Goal: Information Seeking & Learning: Learn about a topic

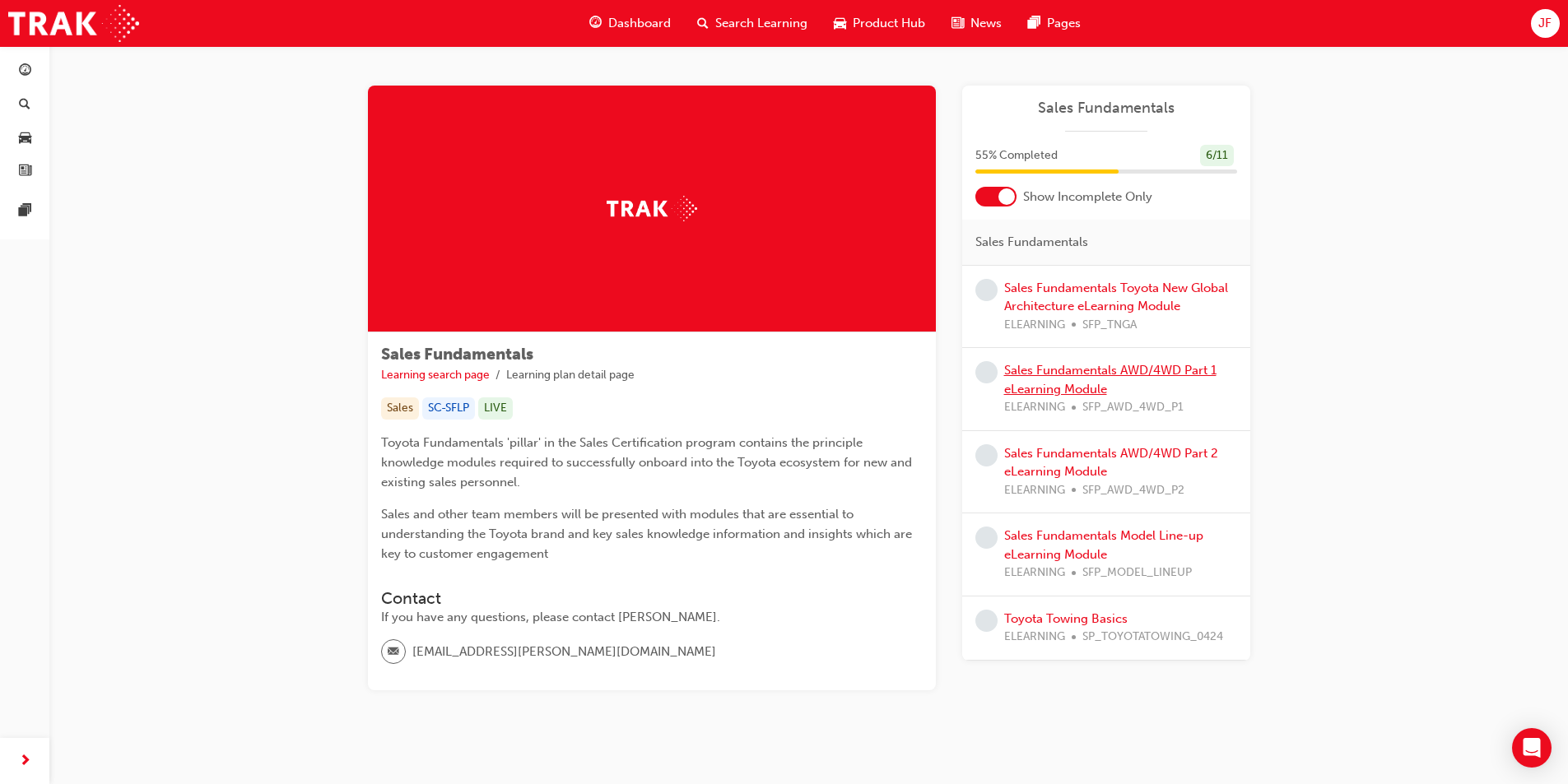
click at [1092, 371] on link "Sales Fundamentals AWD/4WD Part 1 eLearning Module" at bounding box center [1110, 379] width 212 height 34
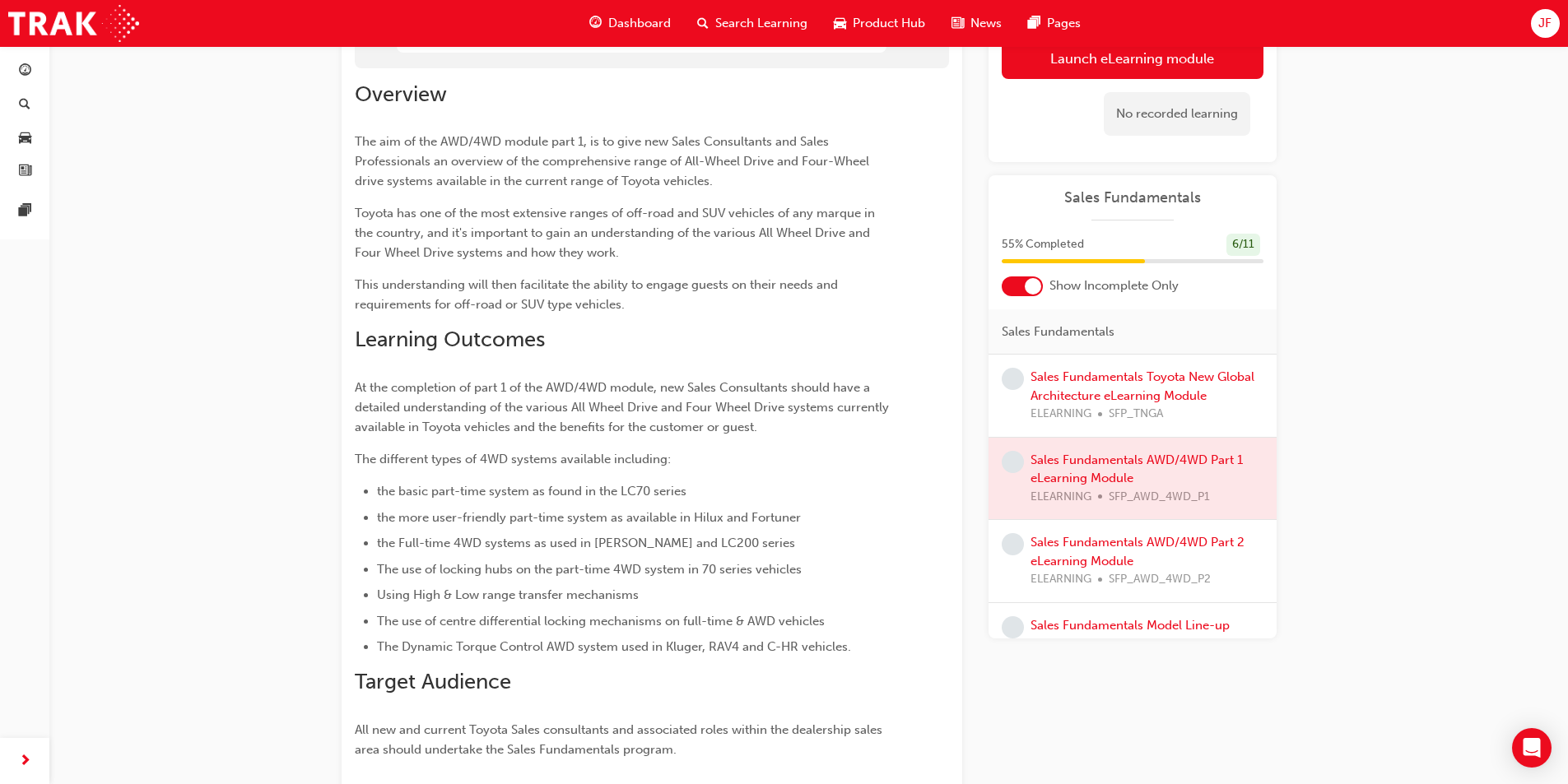
click at [1027, 292] on div at bounding box center [1033, 286] width 16 height 16
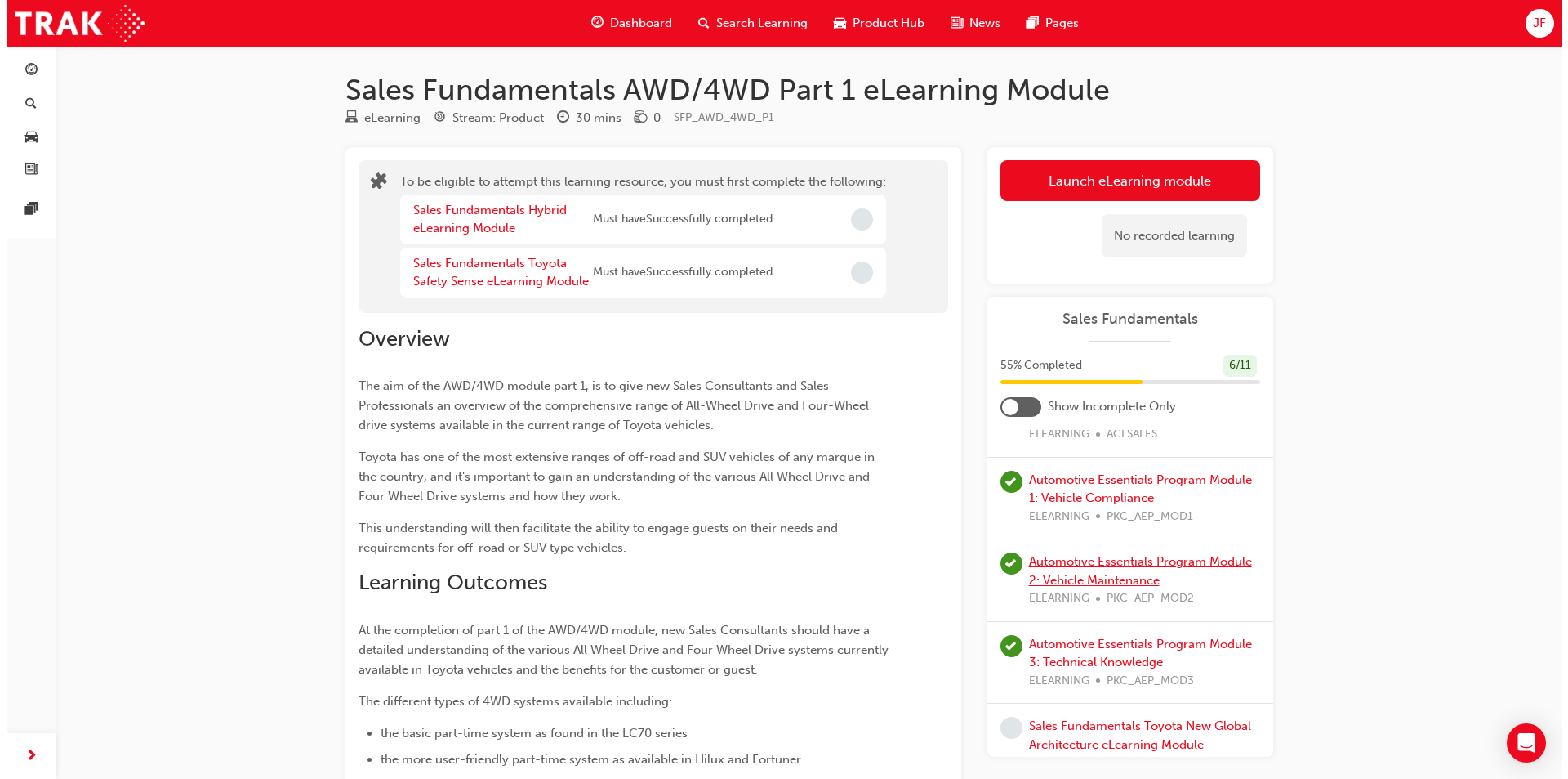
scroll to position [327, 0]
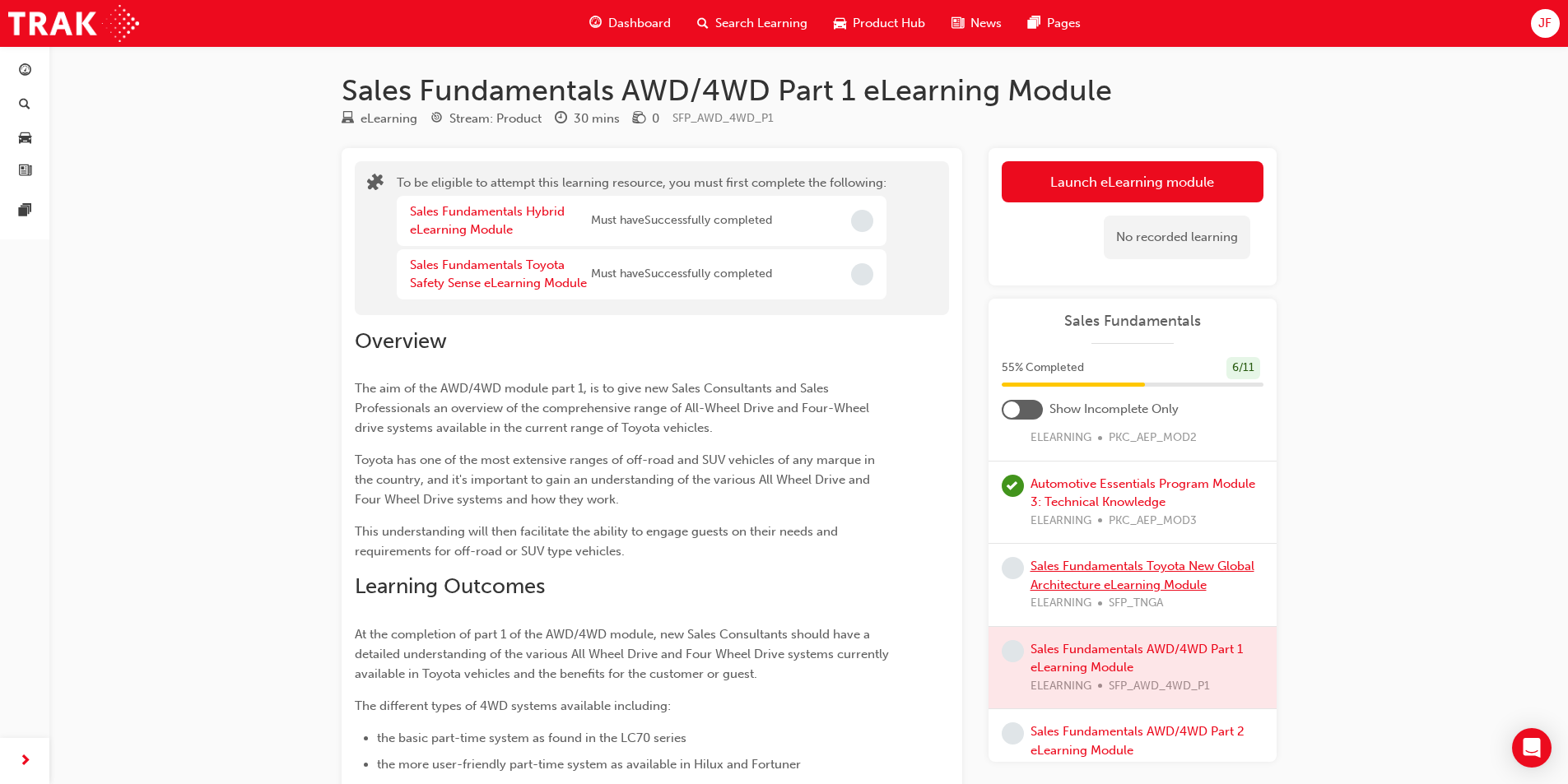
click at [1108, 572] on link "Sales Fundamentals Toyota New Global Architecture eLearning Module" at bounding box center [1142, 575] width 224 height 34
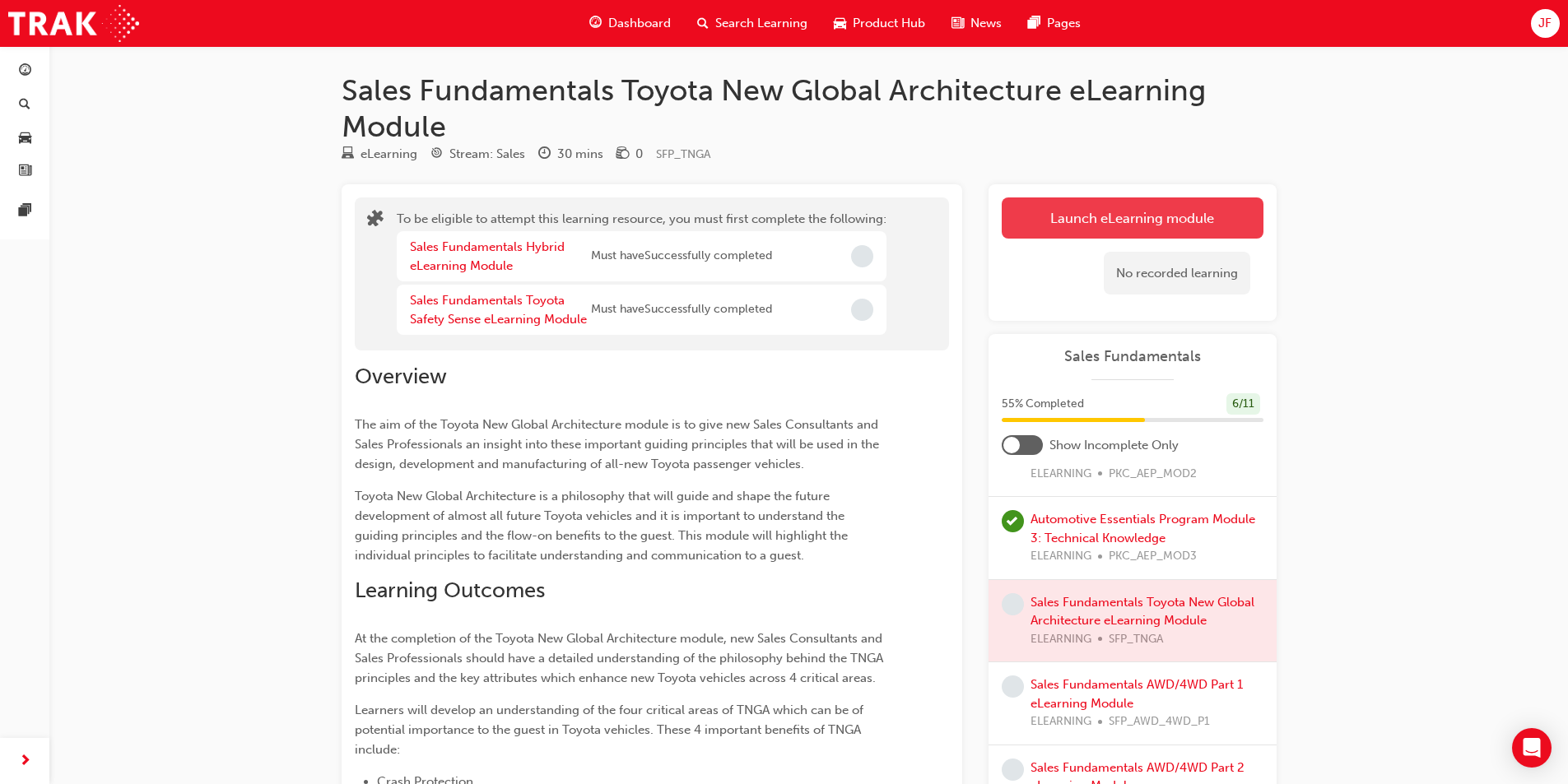
click at [1107, 227] on button "Launch eLearning module" at bounding box center [1132, 218] width 262 height 41
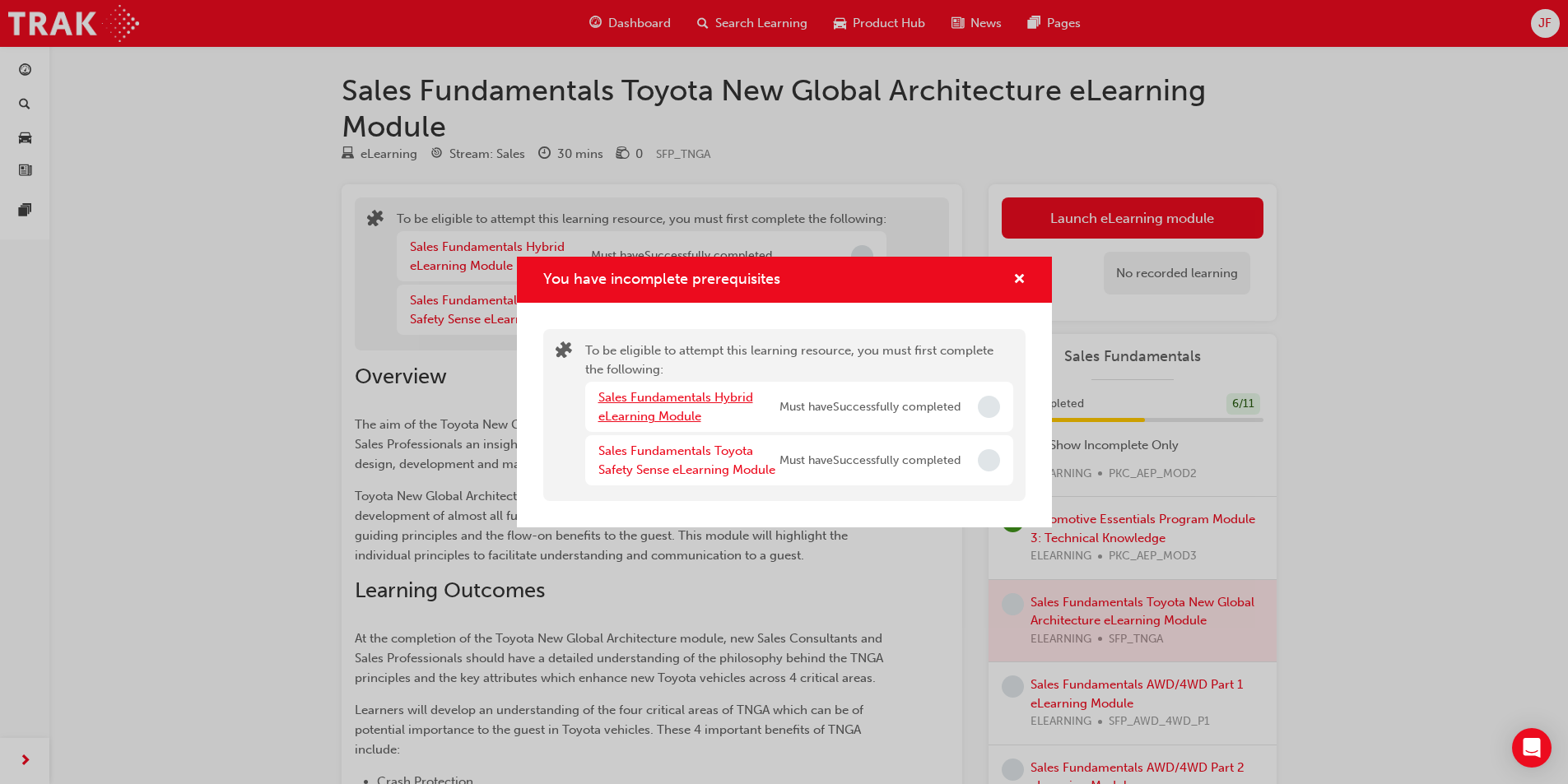
click at [657, 398] on link "Sales Fundamentals Hybrid eLearning Module" at bounding box center [676, 406] width 155 height 34
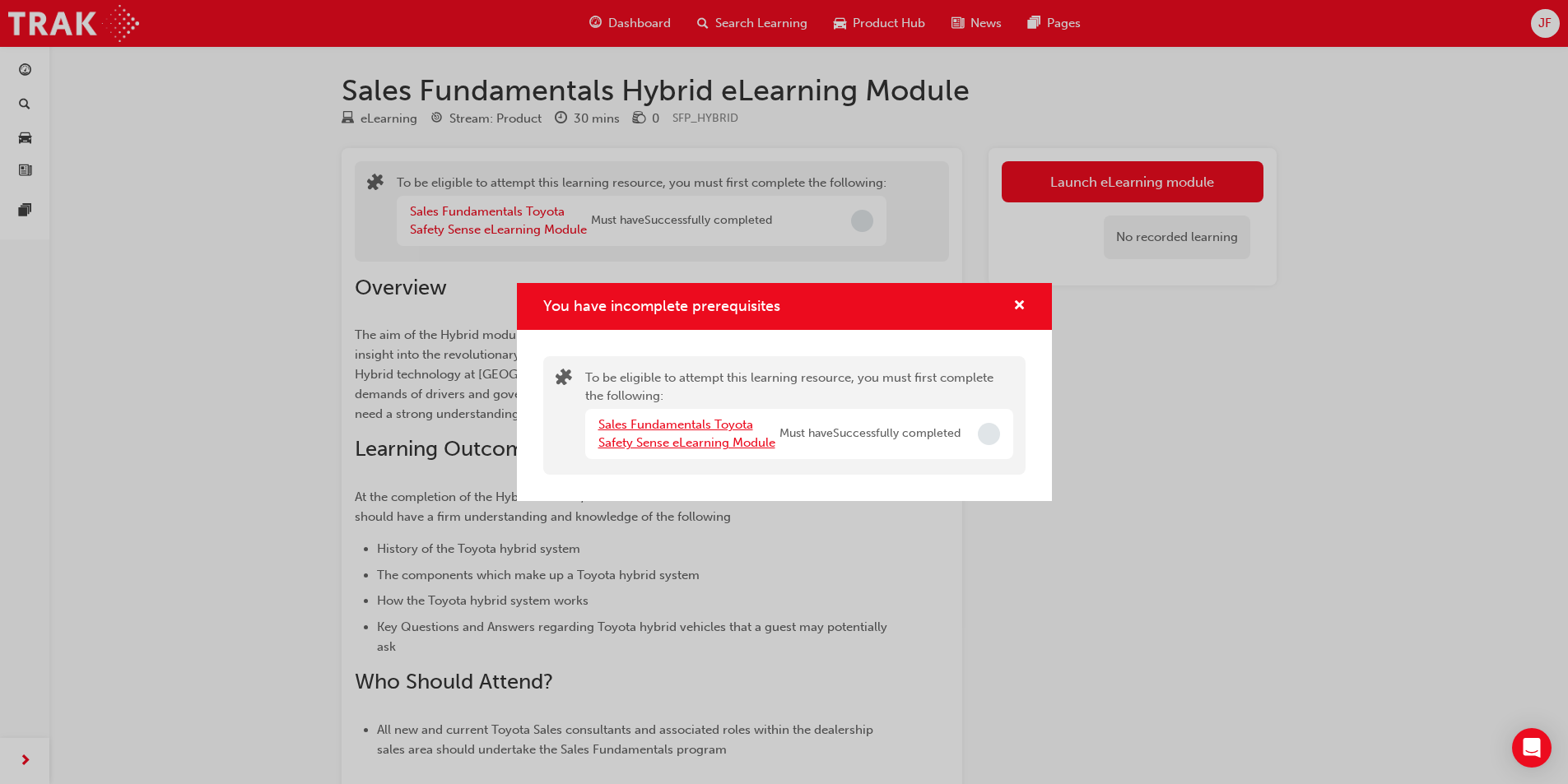
click at [722, 425] on link "Sales Fundamentals Toyota Safety Sense eLearning Module" at bounding box center [687, 433] width 177 height 34
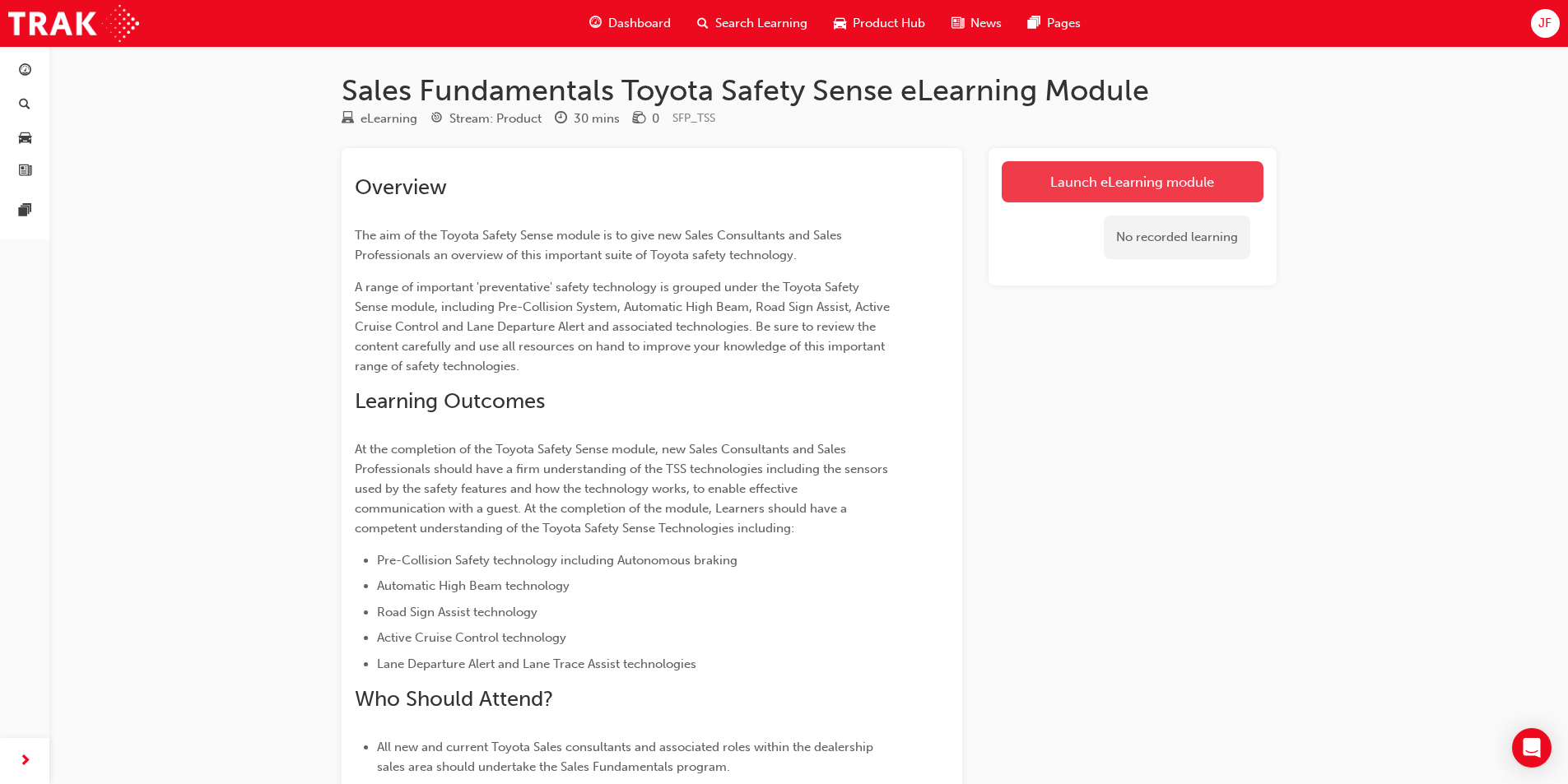
click at [1095, 172] on link "Launch eLearning module" at bounding box center [1132, 181] width 262 height 41
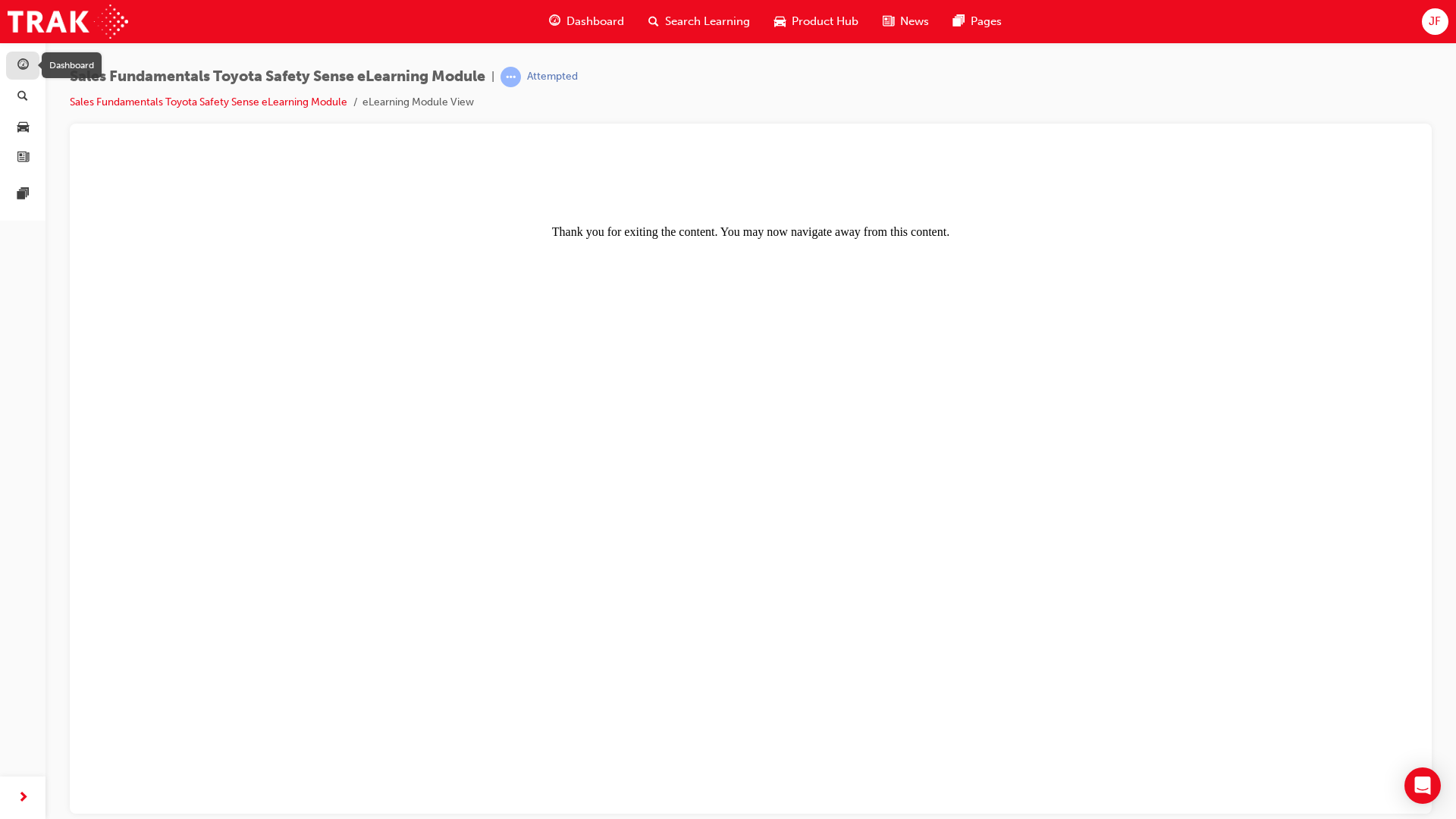
click at [26, 61] on span "guage-icon" at bounding box center [23, 66] width 12 height 13
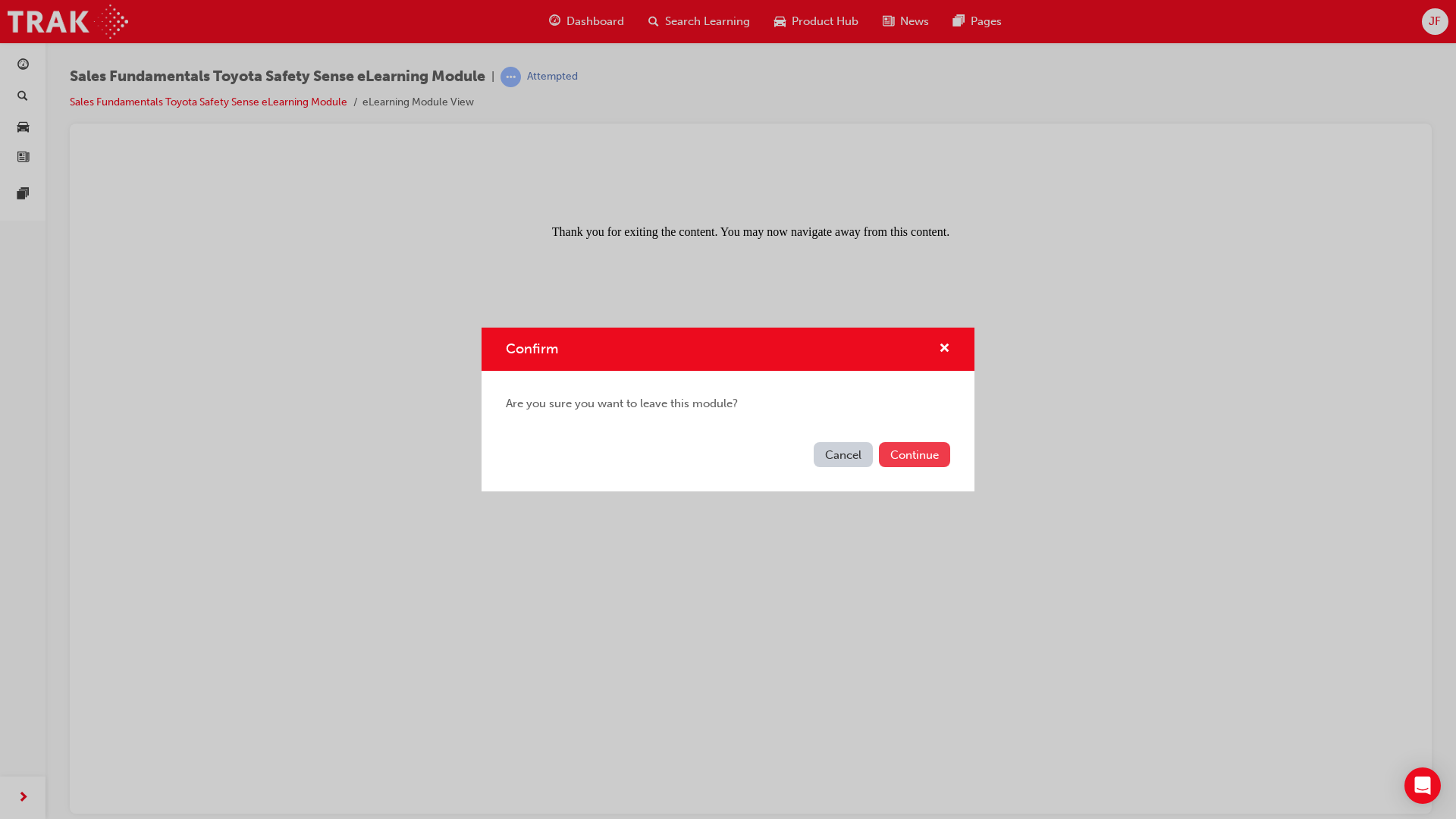
click at [943, 453] on button "Continue" at bounding box center [914, 455] width 71 height 25
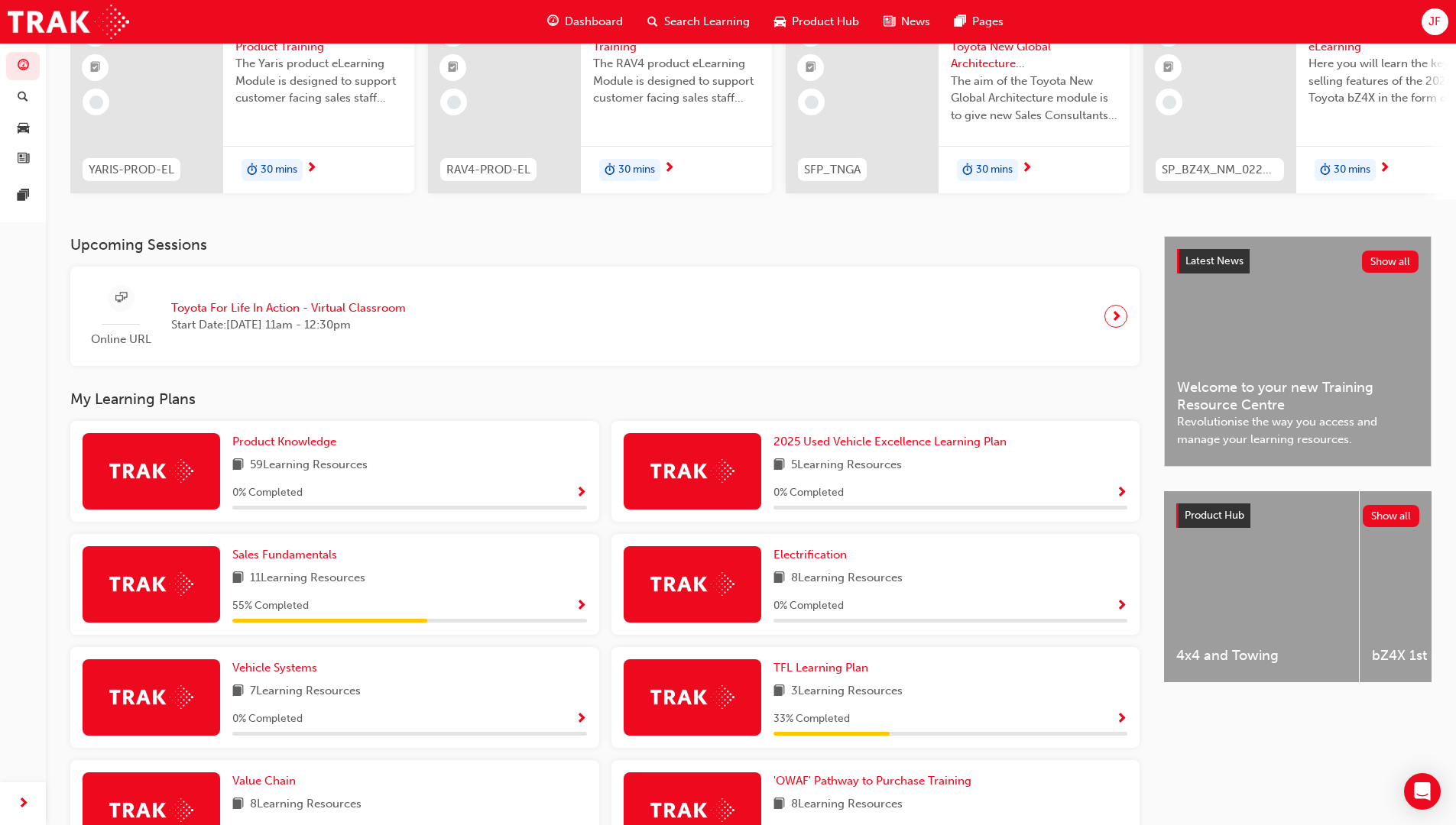
scroll to position [229, 0]
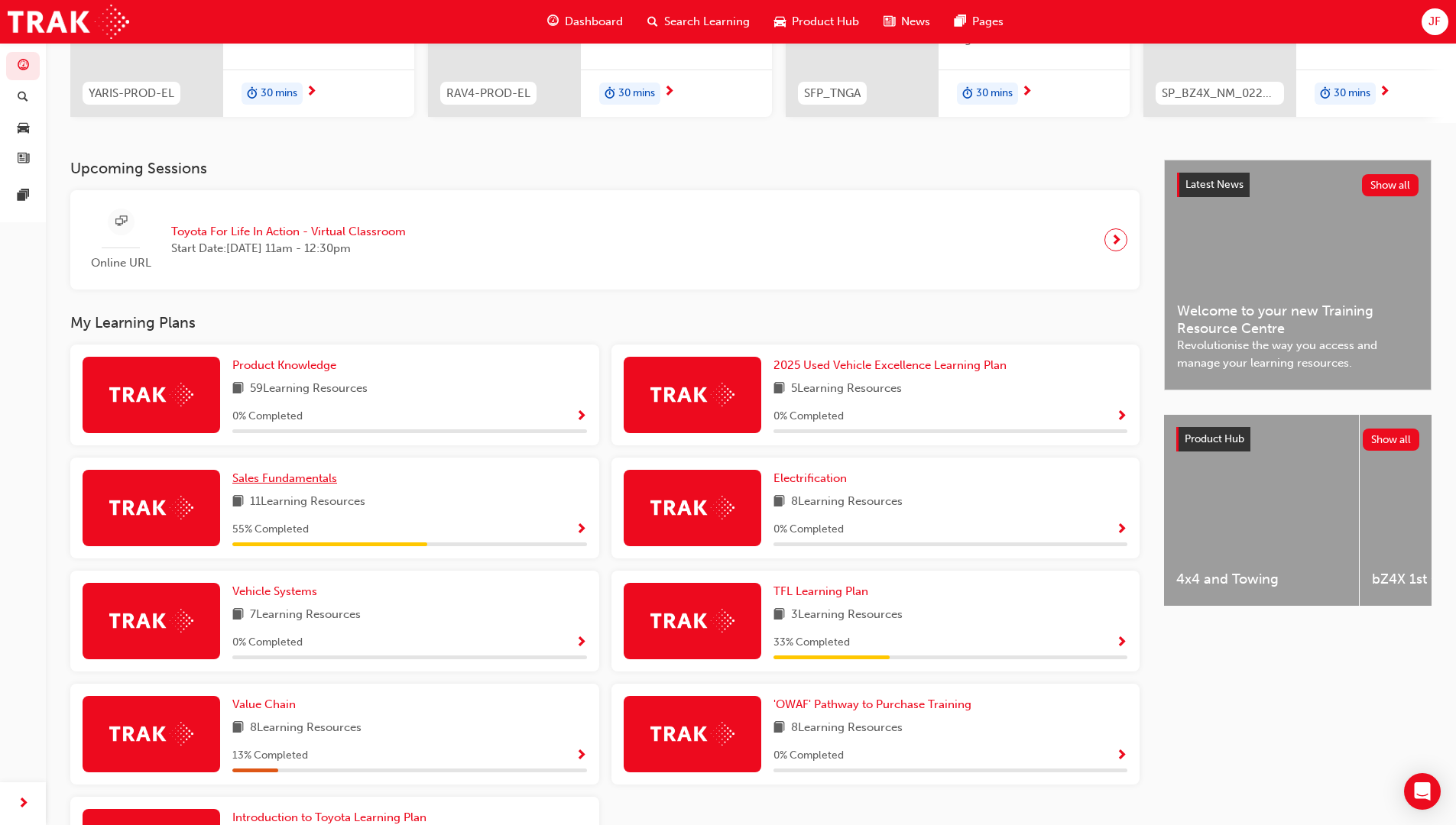
click at [309, 480] on span "Sales Fundamentals" at bounding box center [285, 478] width 104 height 13
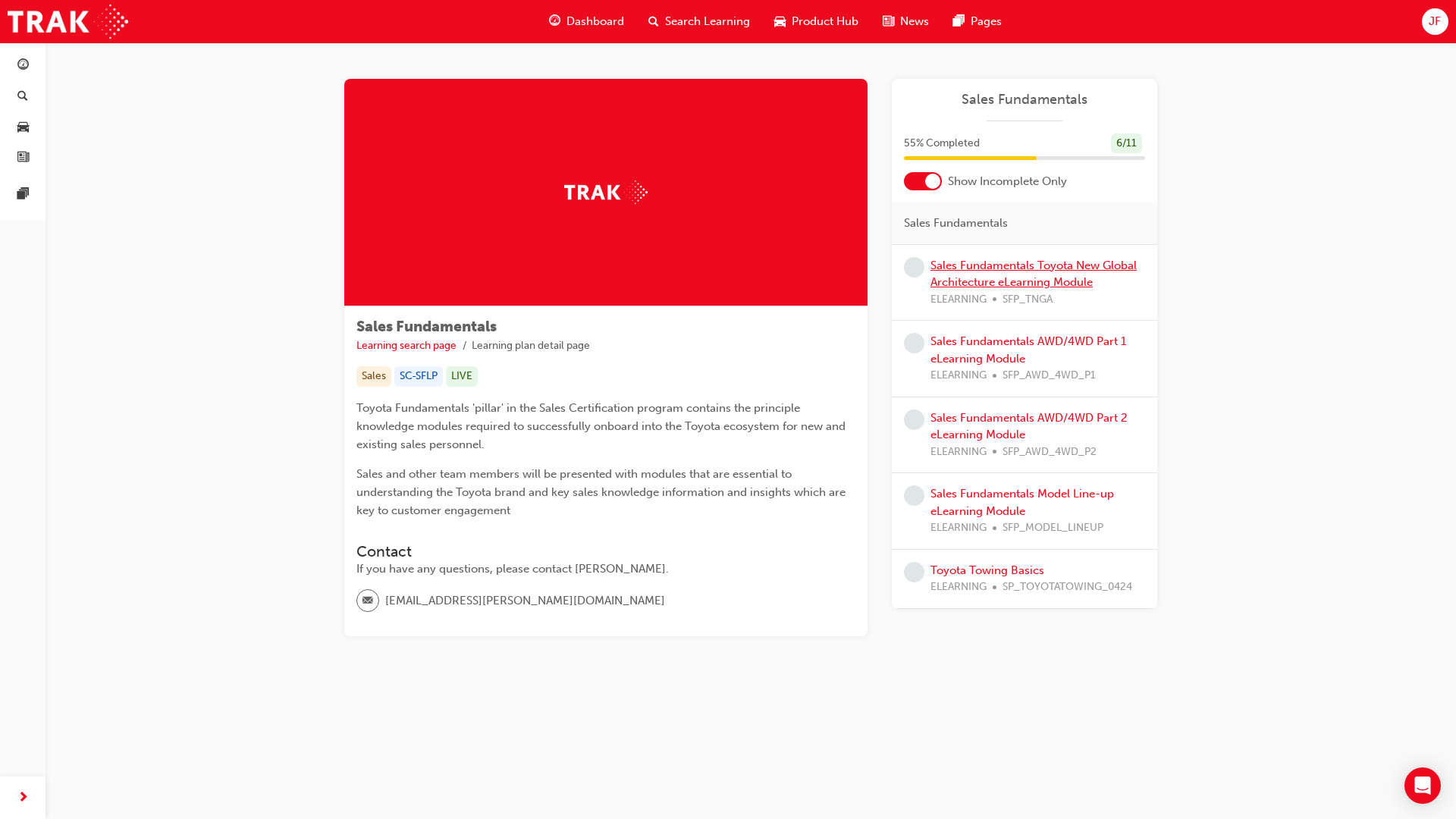
click at [1020, 283] on link "Sales Fundamentals Toyota New Global Architecture eLearning Module" at bounding box center [1033, 273] width 206 height 31
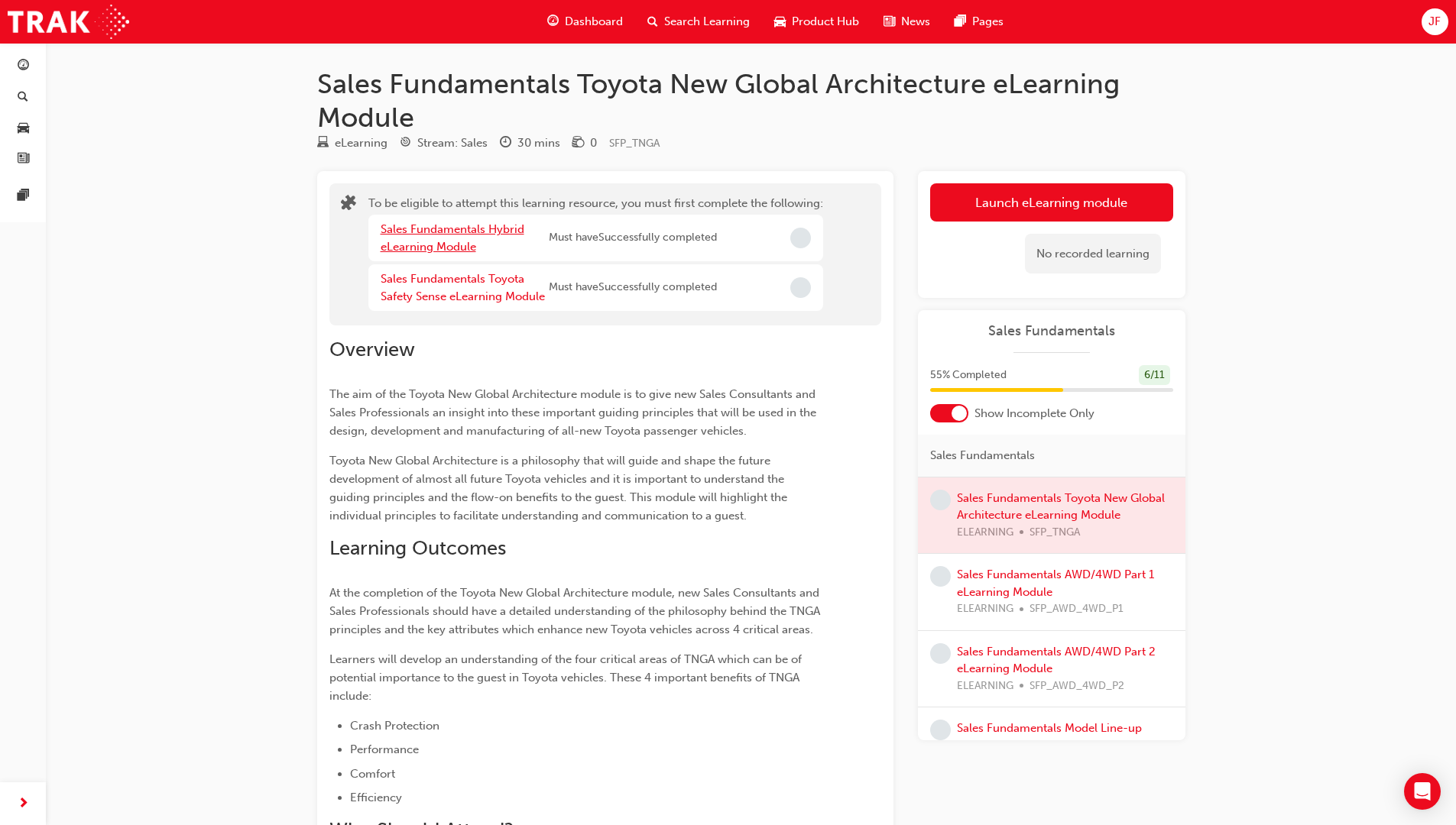
click at [470, 226] on link "Sales Fundamentals Hybrid eLearning Module" at bounding box center [452, 237] width 144 height 31
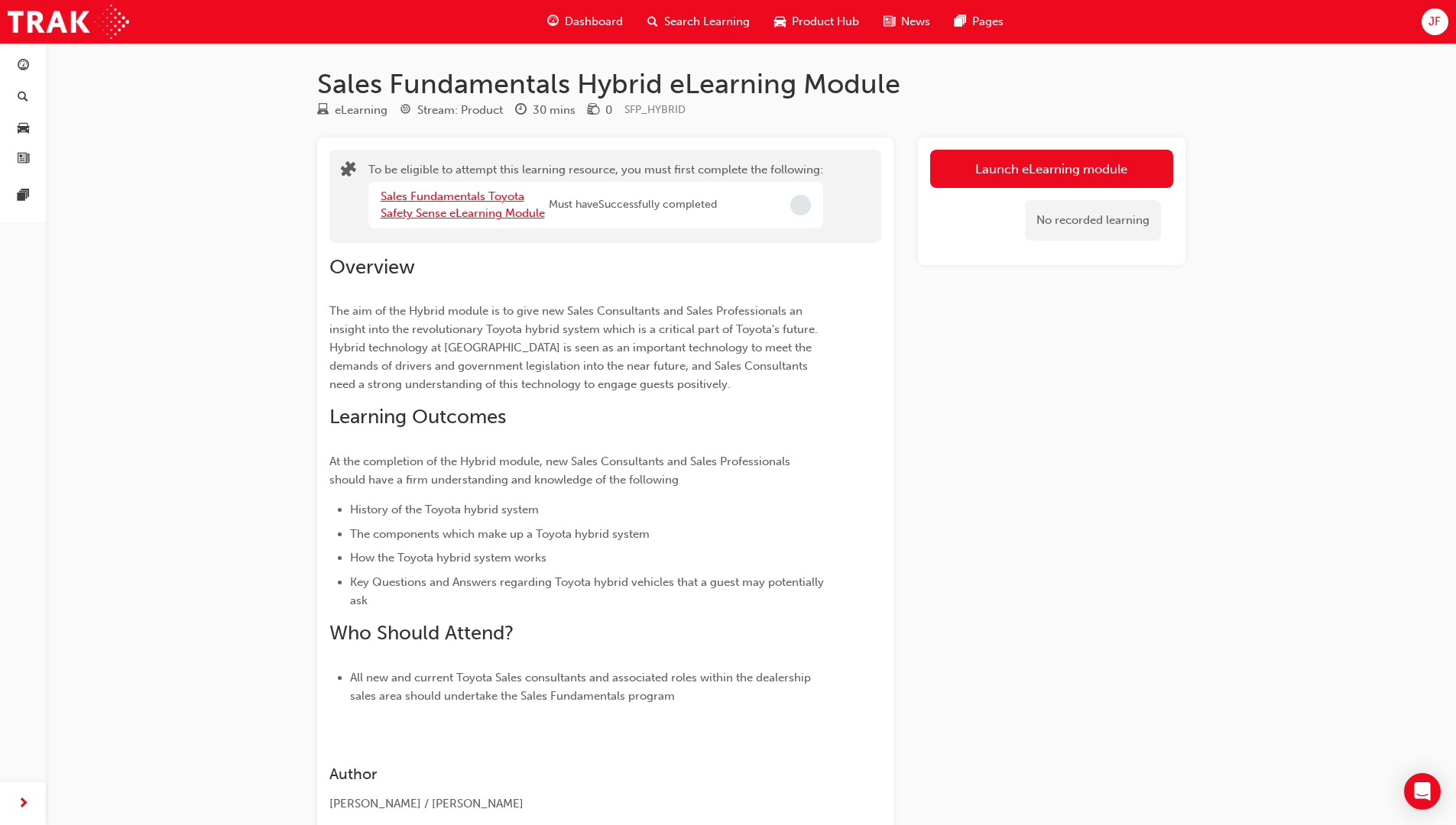
click at [484, 213] on link "Sales Fundamentals Toyota Safety Sense eLearning Module" at bounding box center [462, 205] width 164 height 31
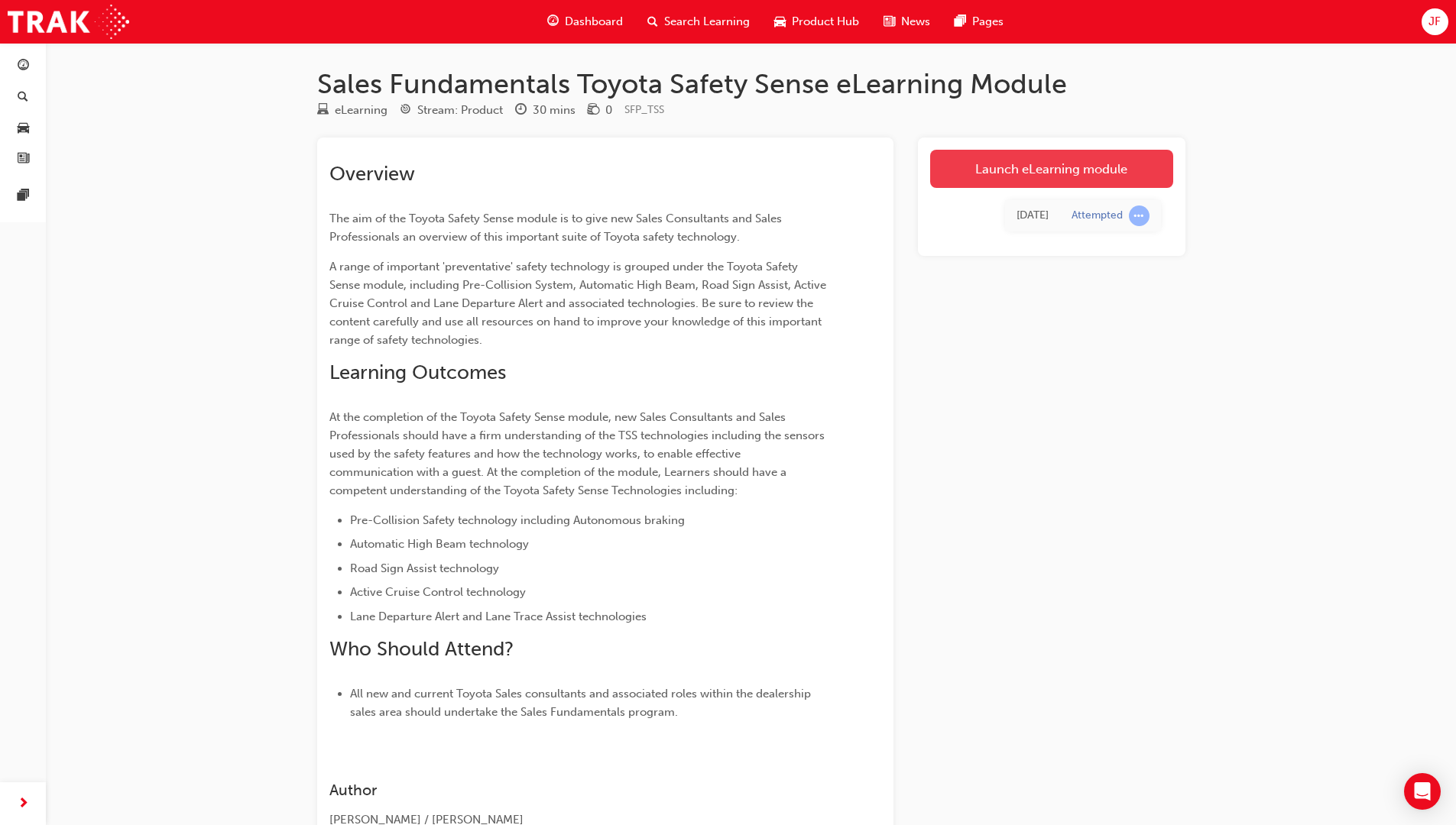
click at [1027, 168] on link "Launch eLearning module" at bounding box center [1051, 168] width 243 height 38
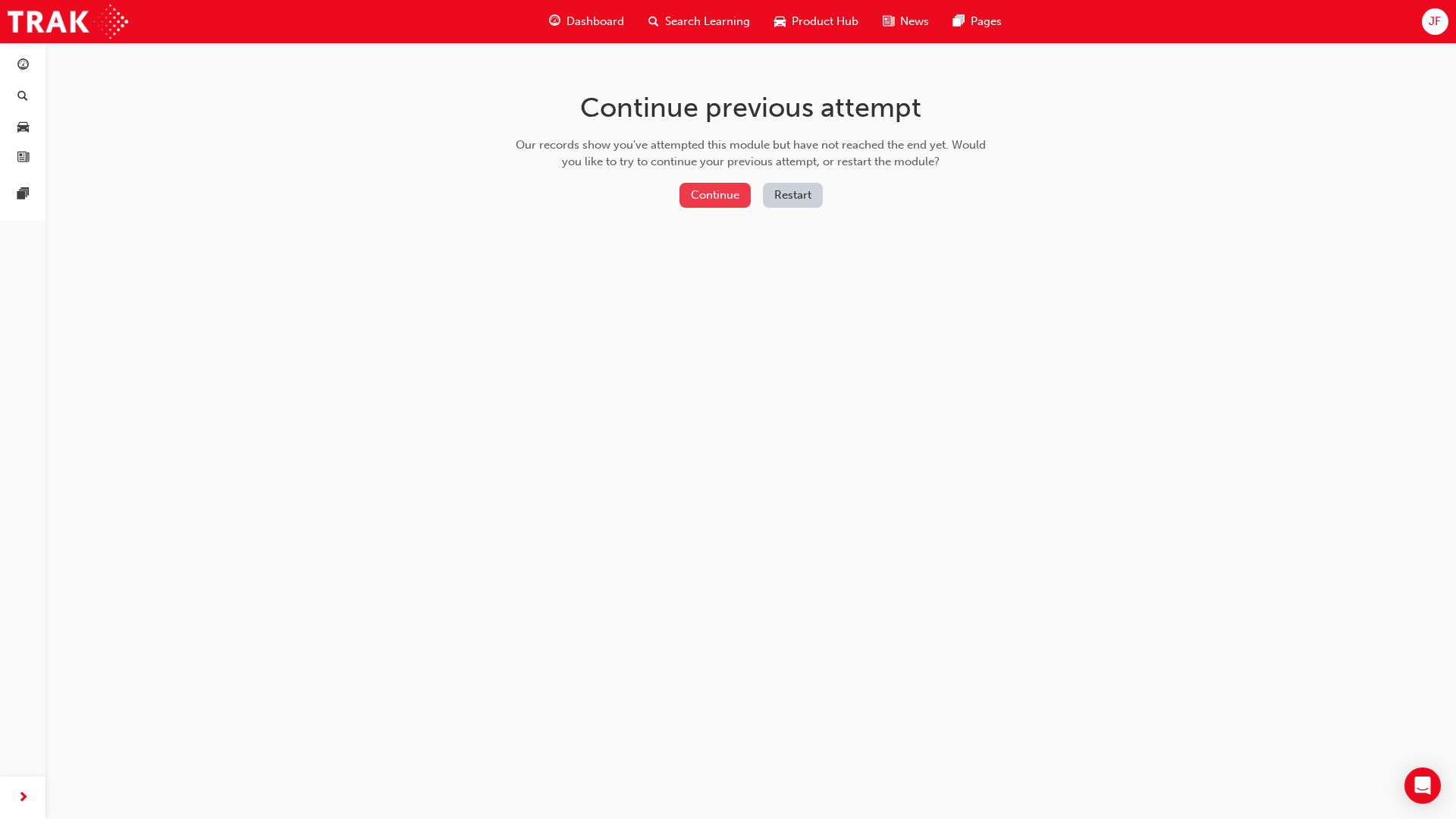
click at [719, 196] on button "Continue" at bounding box center [715, 196] width 71 height 25
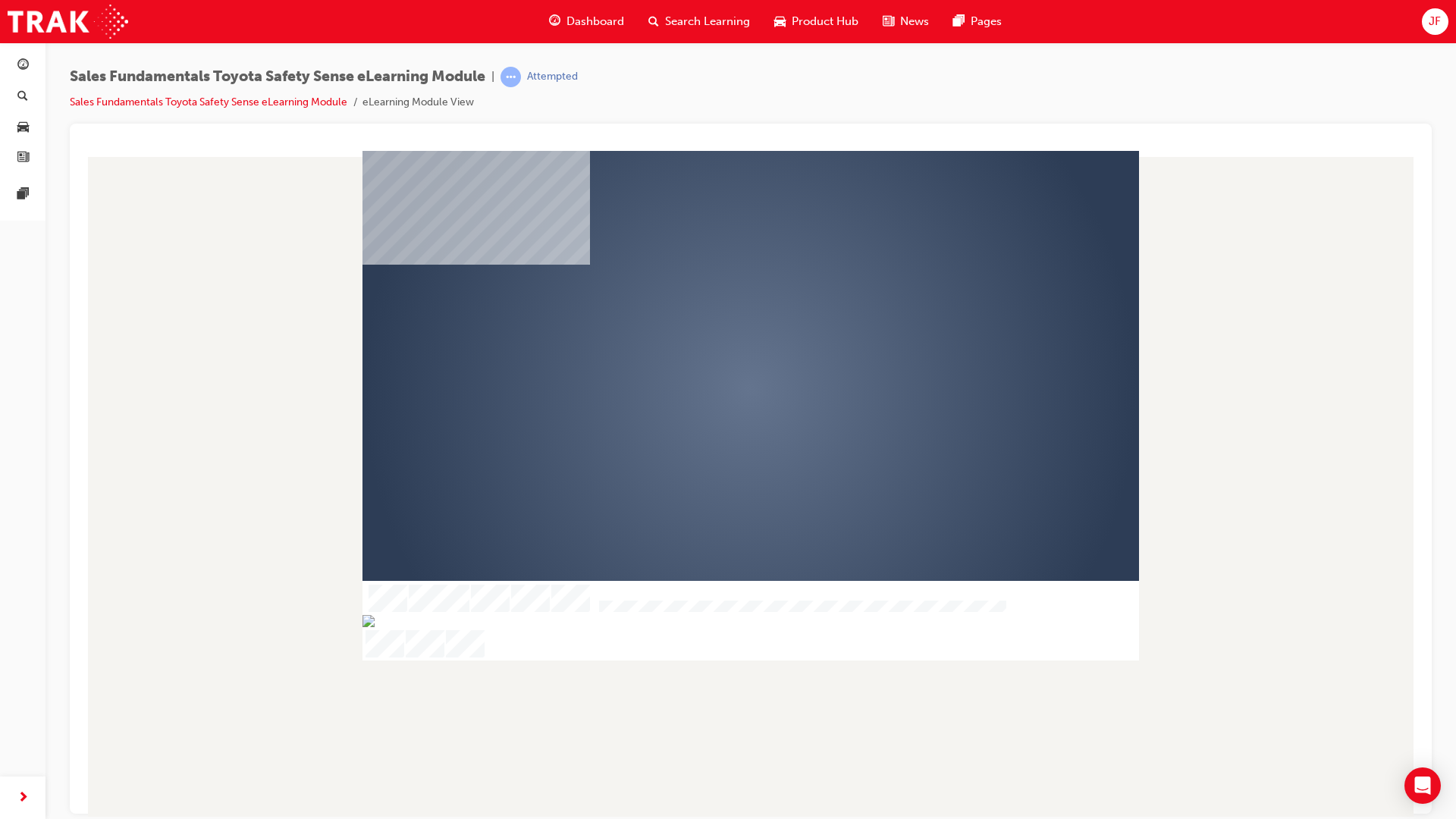
click at [707, 344] on div "play" at bounding box center [707, 344] width 0 height 0
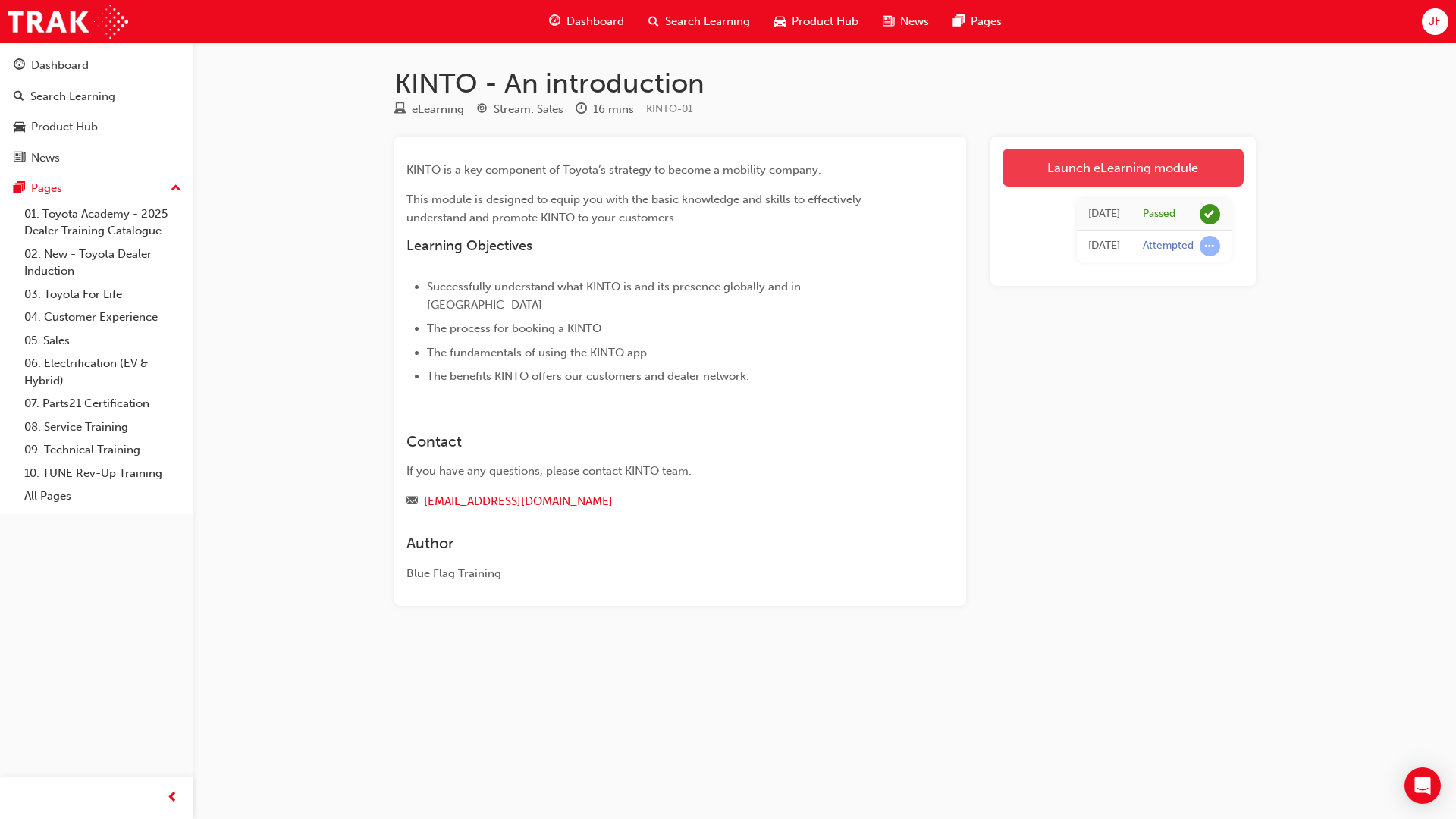
click at [1114, 183] on link "Launch eLearning module" at bounding box center [1123, 167] width 242 height 38
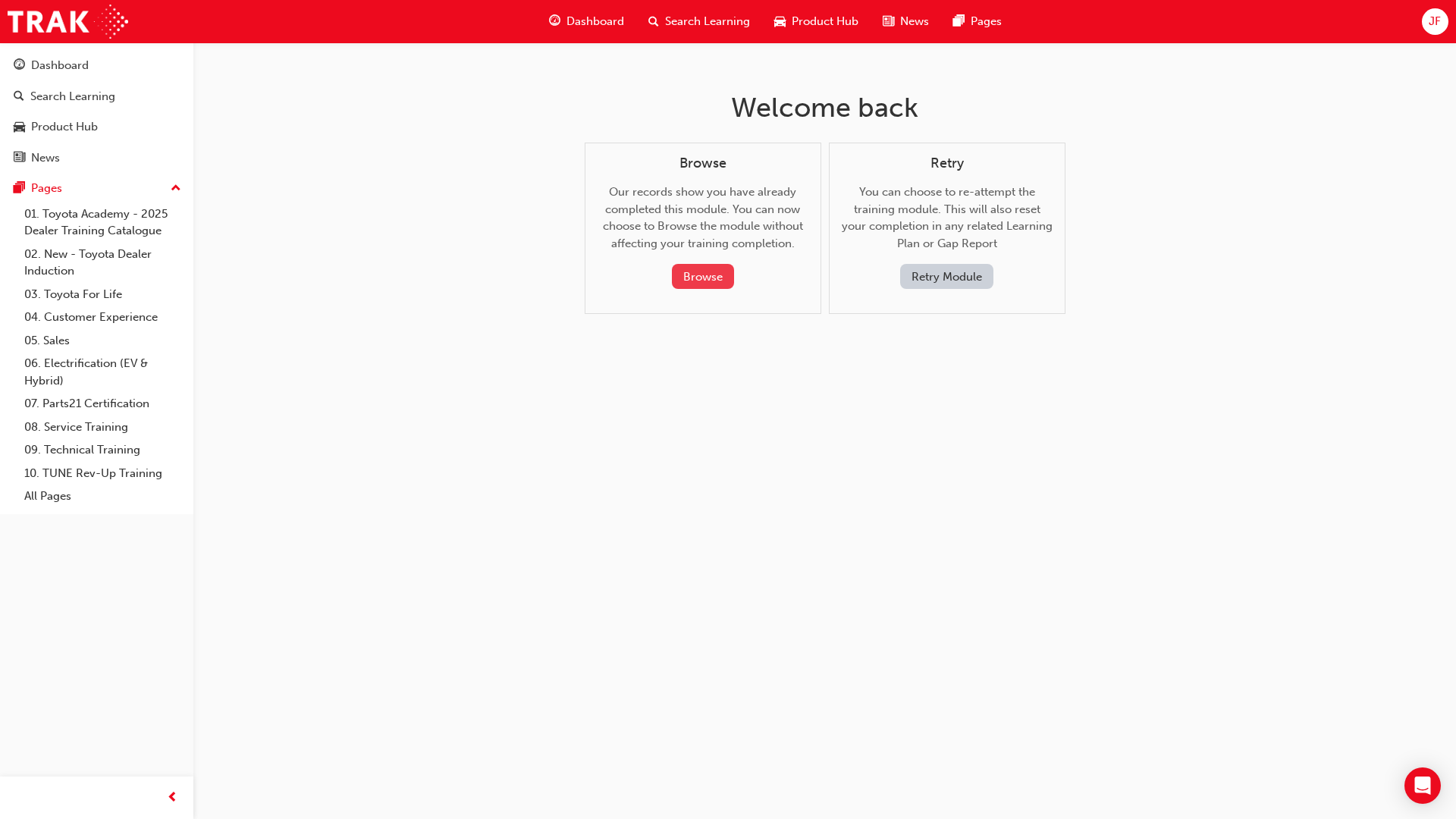
click at [690, 270] on button "Browse" at bounding box center [703, 277] width 62 height 25
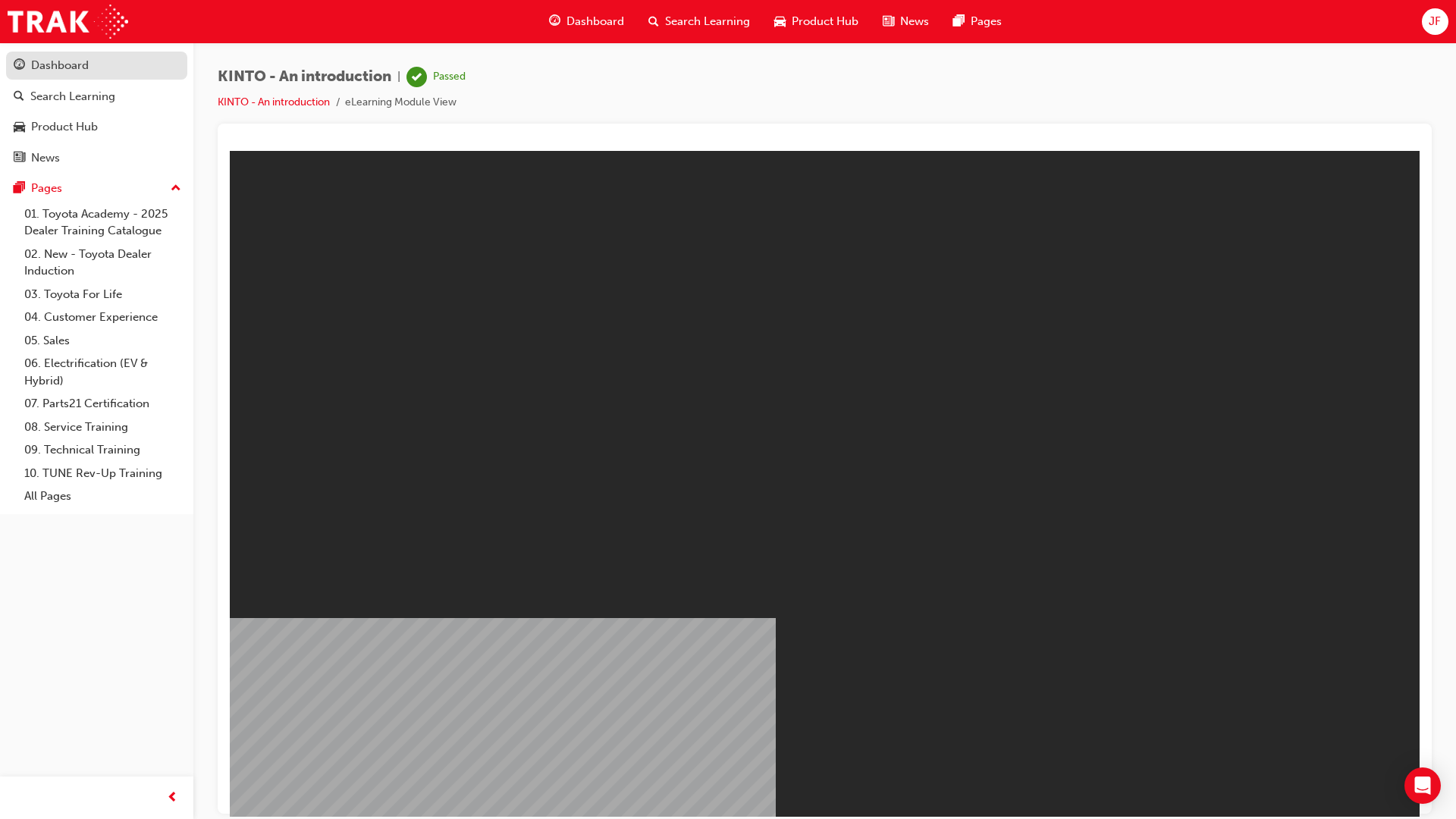
click at [88, 70] on div "Dashboard" at bounding box center [59, 65] width 58 height 18
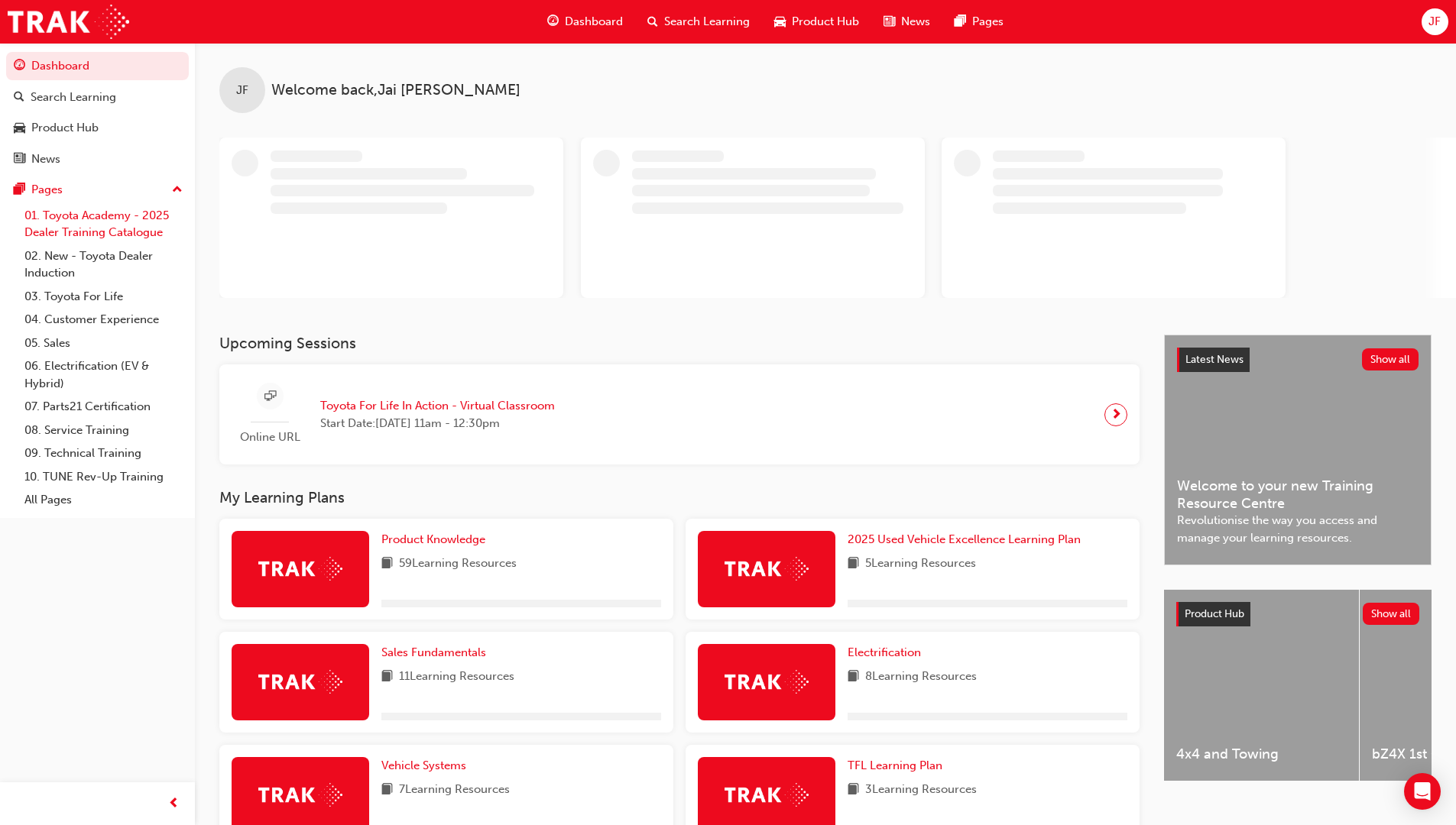
click at [87, 212] on link "01. Toyota Academy - 2025 Dealer Training Catalogue" at bounding box center [104, 224] width 170 height 40
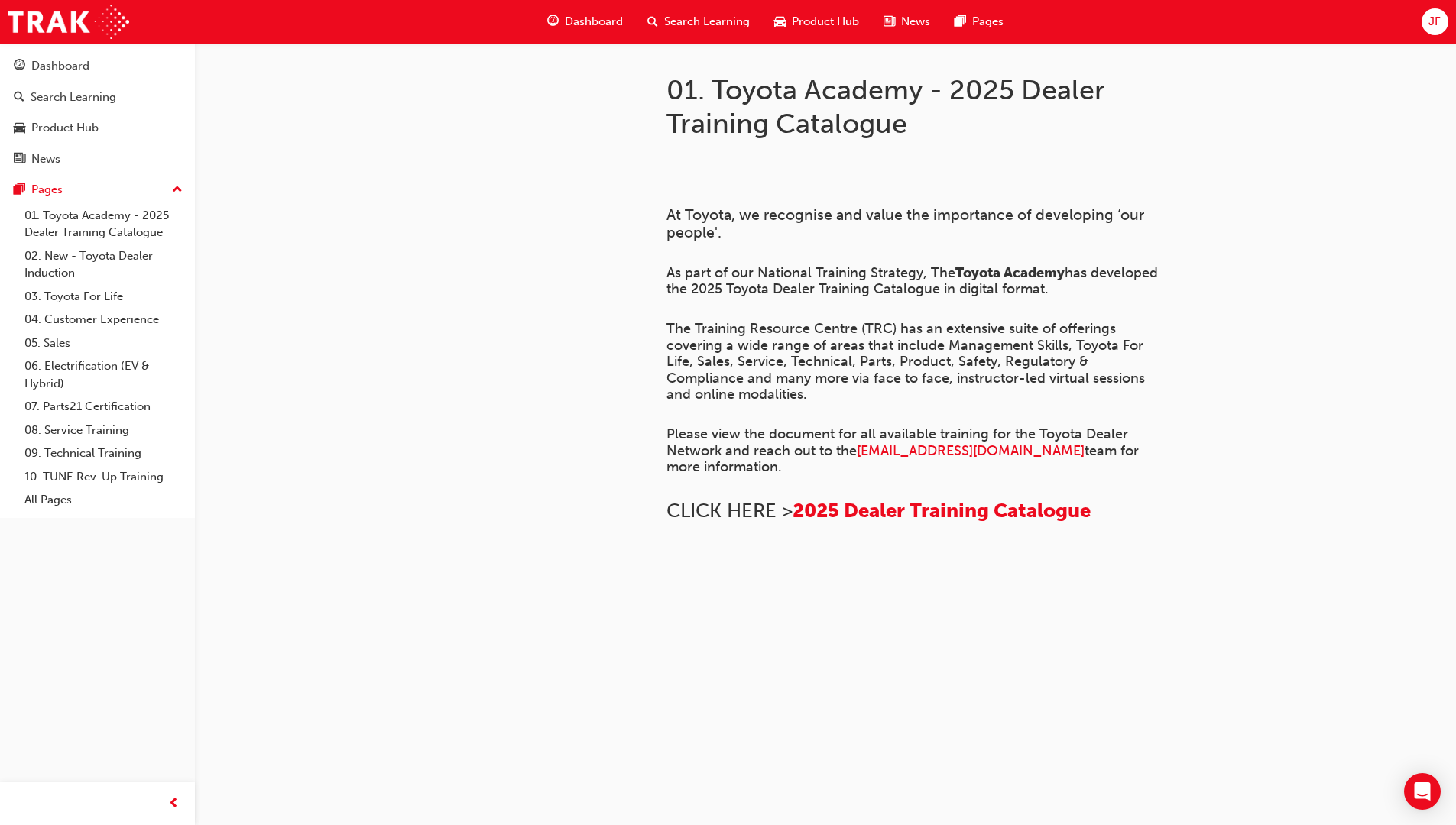
scroll to position [610, 0]
click at [43, 77] on link "Dashboard" at bounding box center [97, 67] width 183 height 29
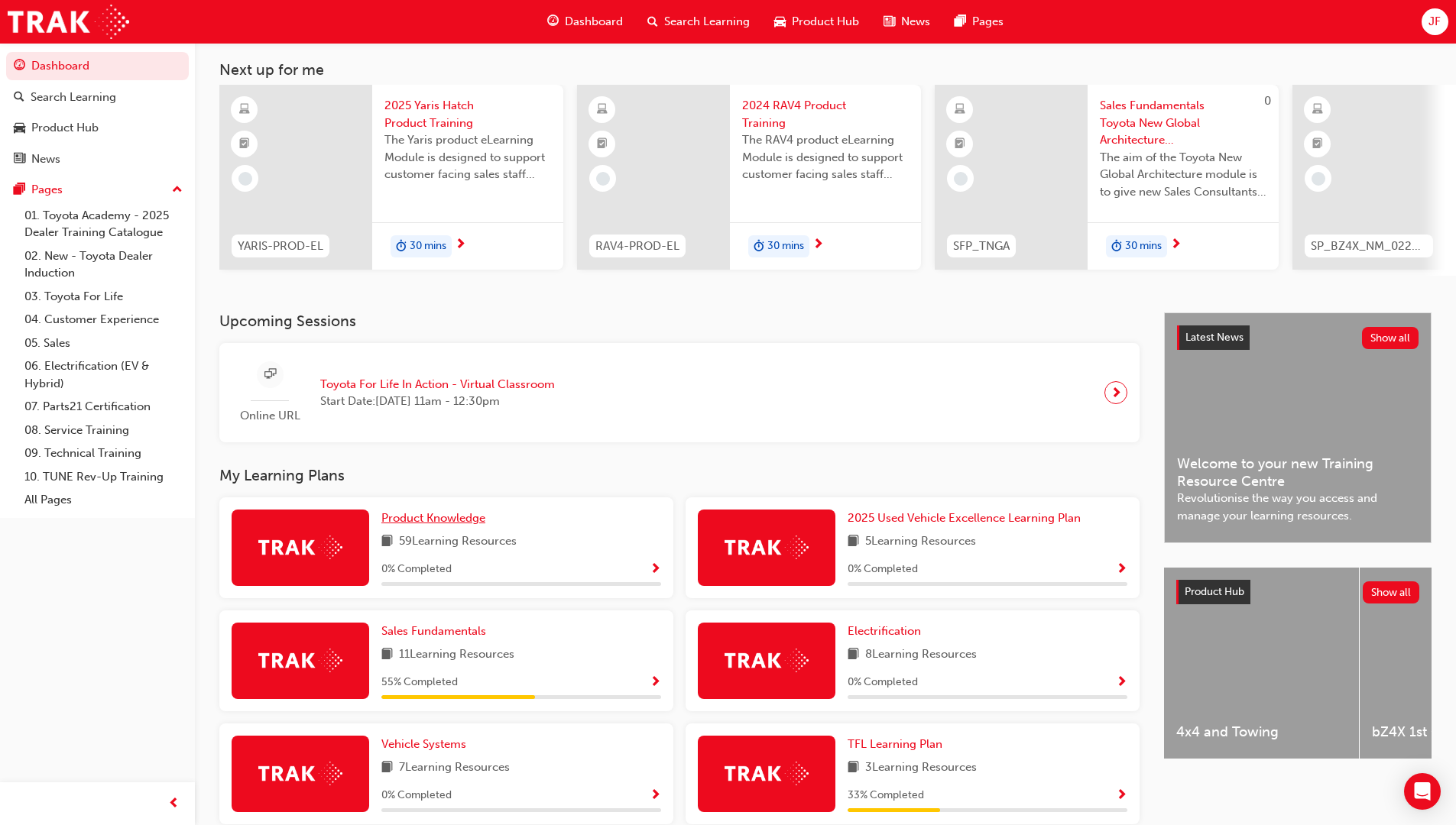
scroll to position [382, 0]
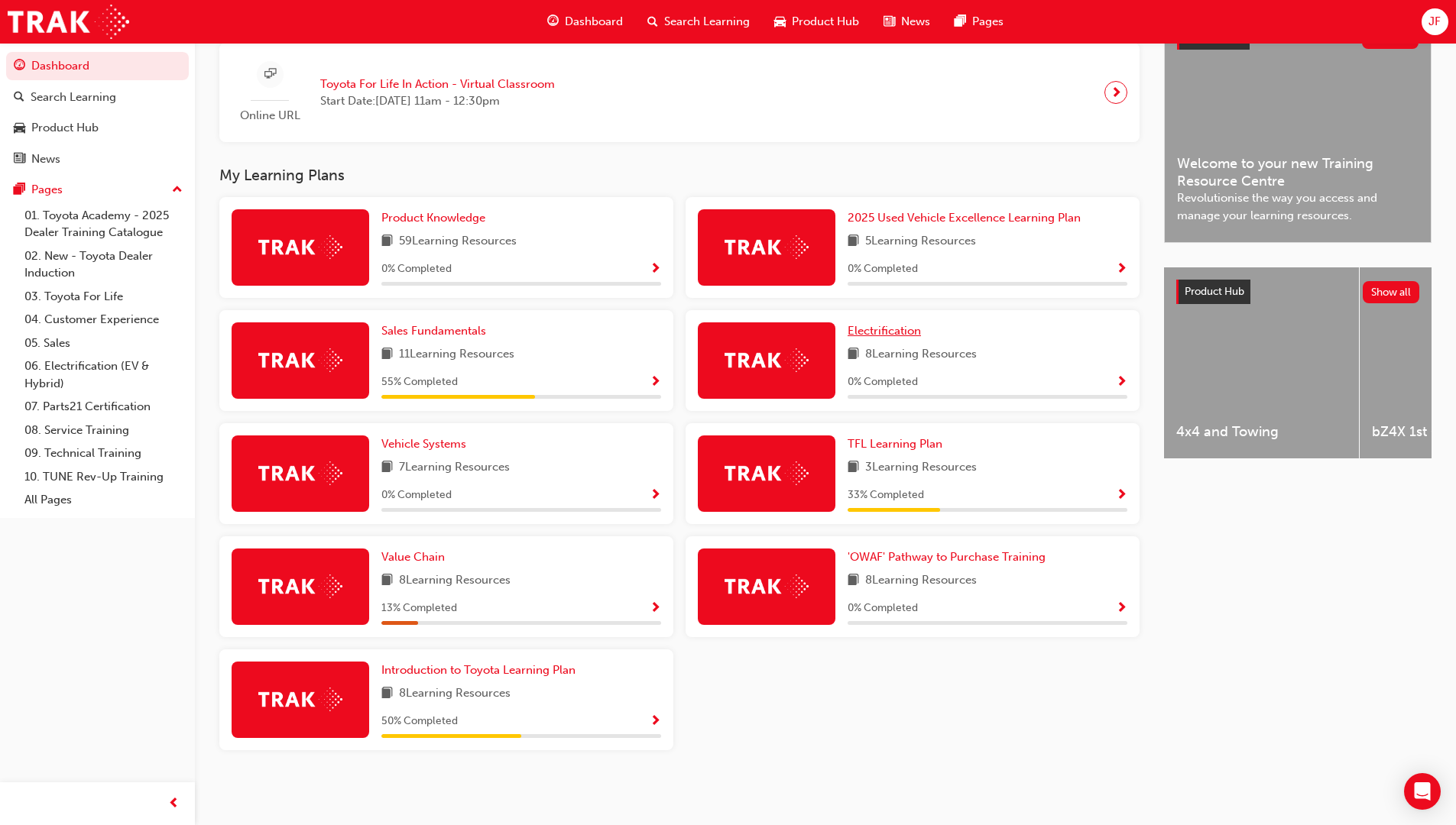
click at [895, 338] on link "Electrification" at bounding box center [887, 331] width 79 height 18
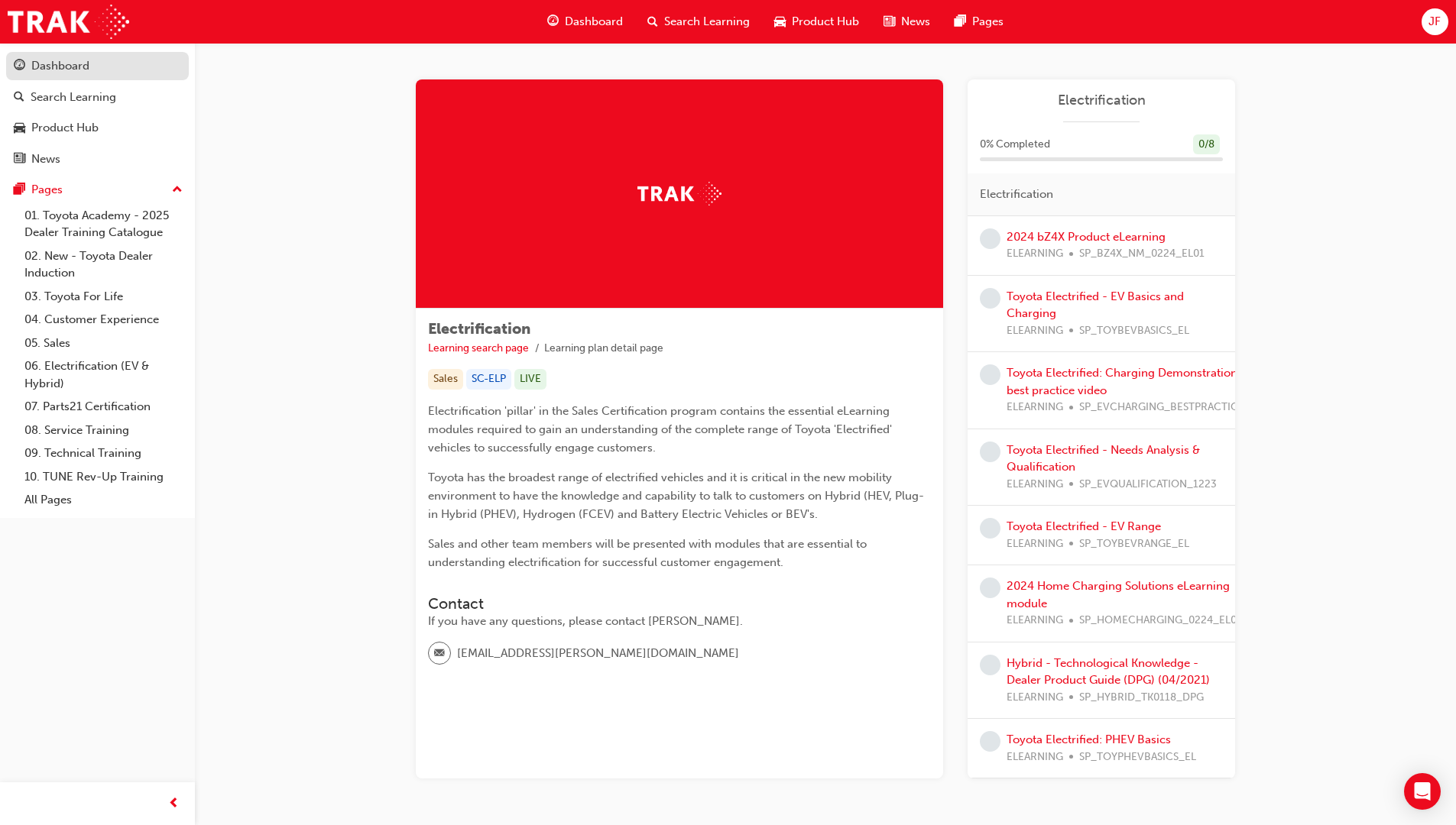
click at [46, 69] on div "Dashboard" at bounding box center [60, 66] width 58 height 18
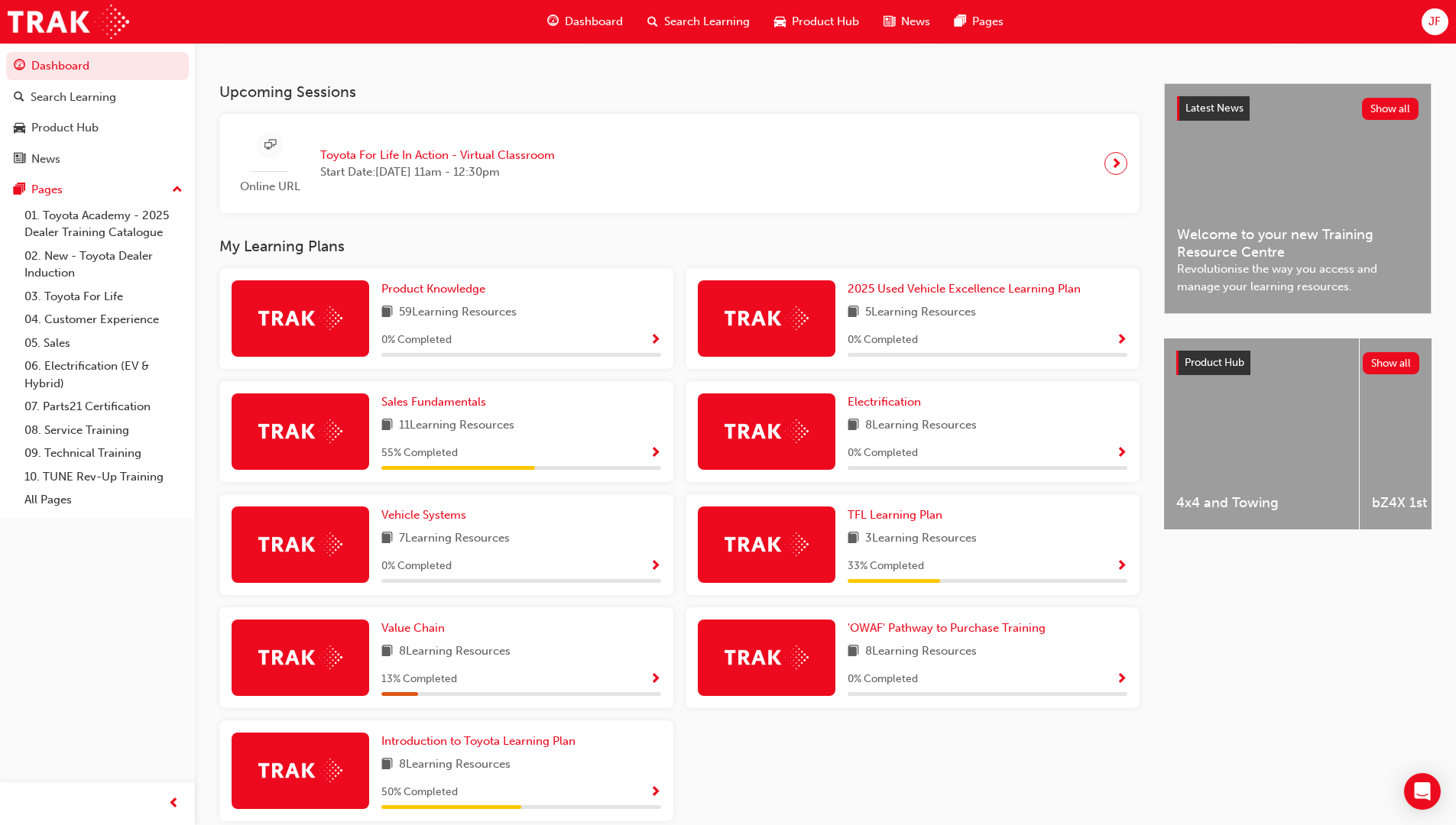
scroll to position [382, 0]
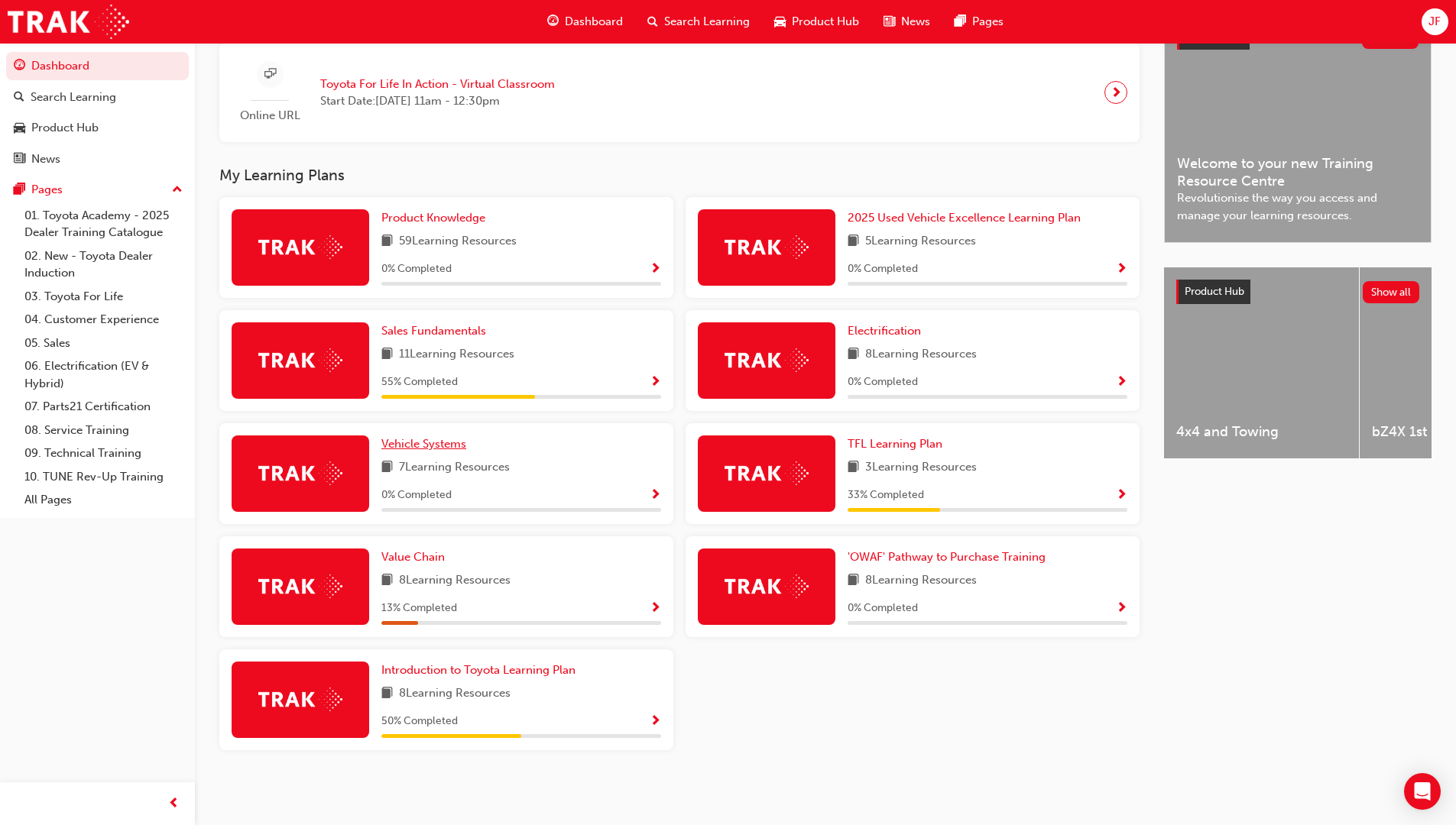
click at [434, 440] on span "Vehicle Systems" at bounding box center [424, 444] width 85 height 13
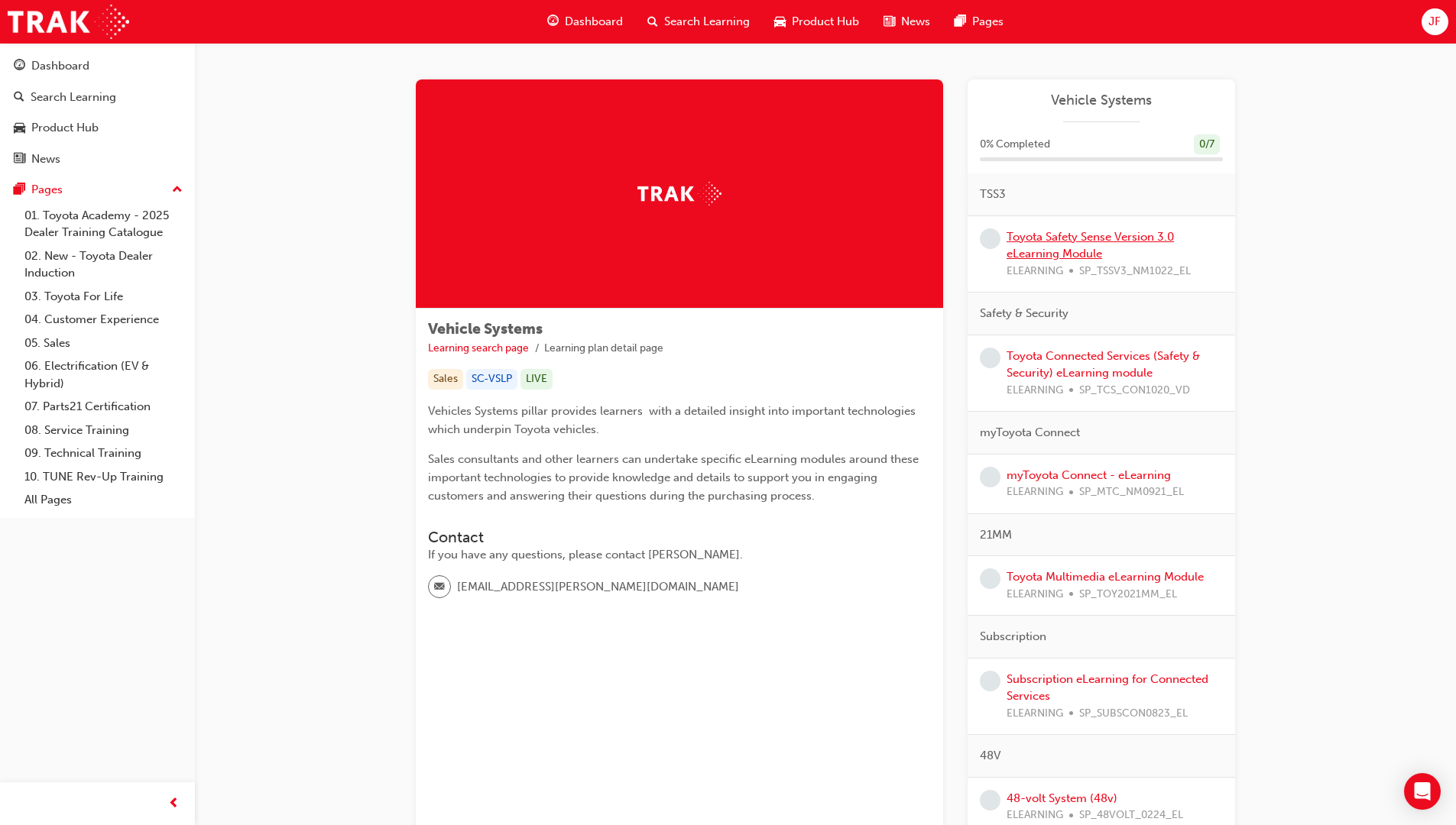
click at [1077, 260] on link "Toyota Safety Sense Version 3.0 eLearning Module" at bounding box center [1090, 245] width 168 height 31
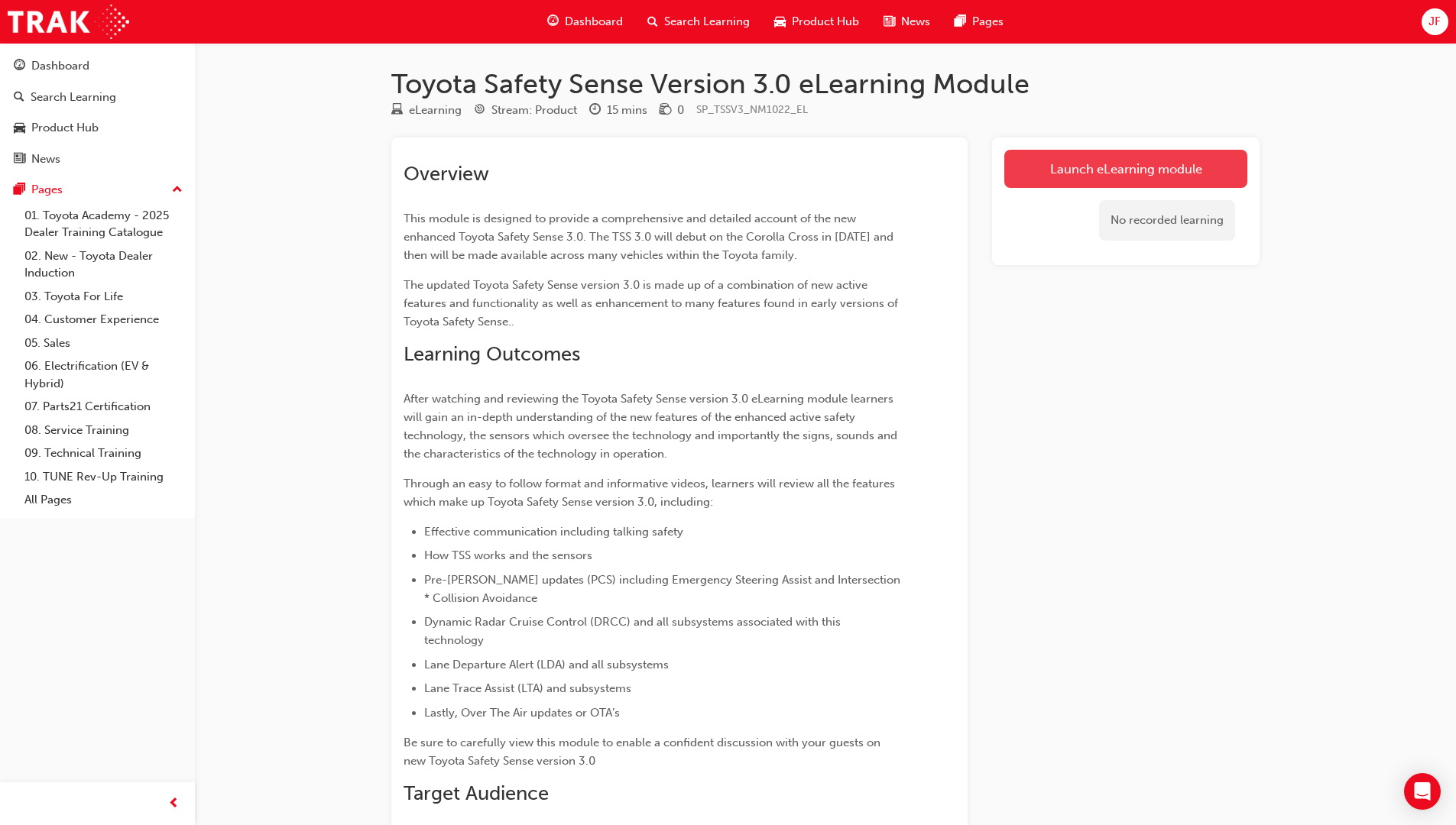
click at [1081, 183] on link "Launch eLearning module" at bounding box center [1125, 168] width 243 height 38
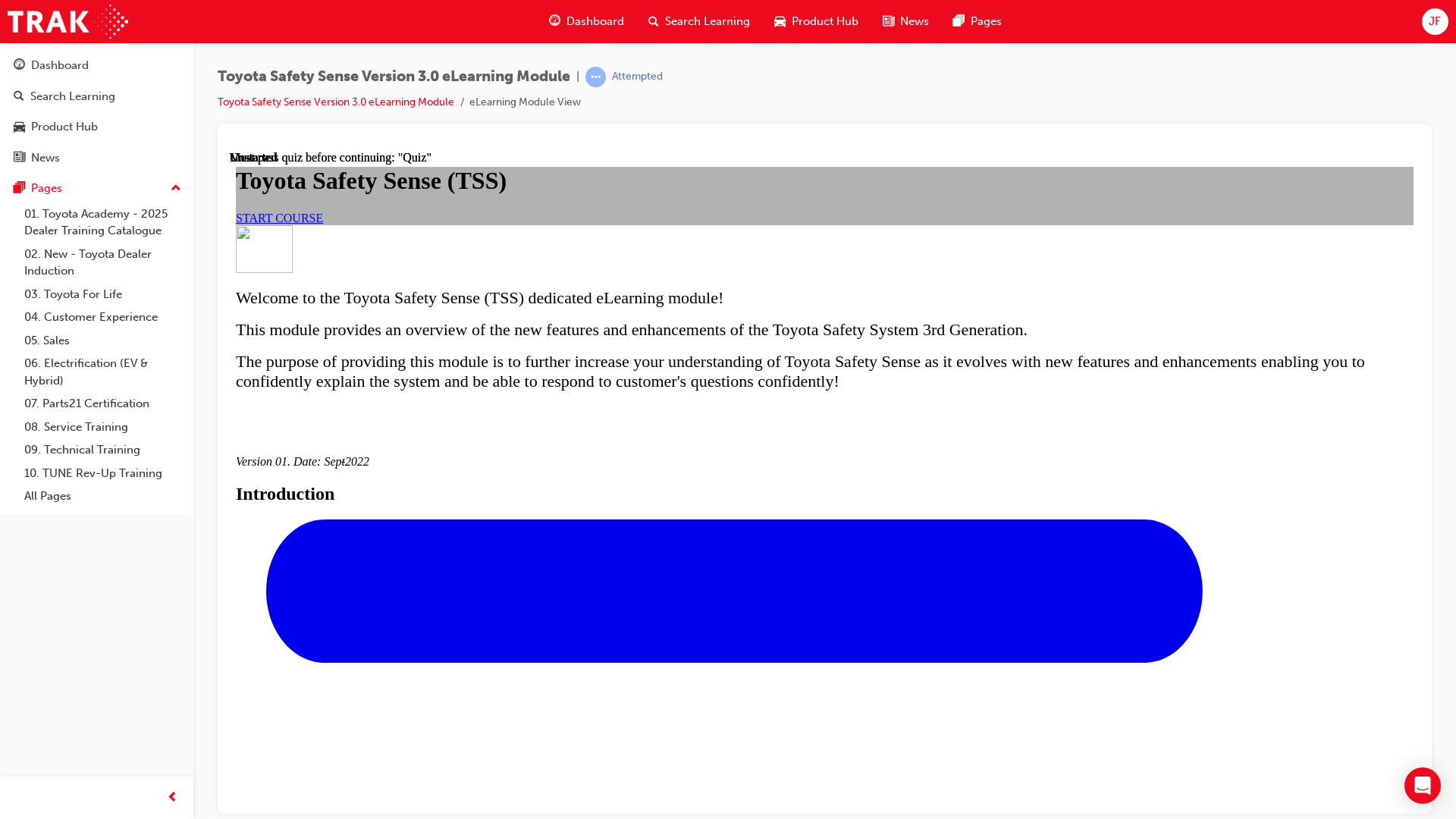
click at [323, 224] on span "START COURSE" at bounding box center [279, 216] width 87 height 13
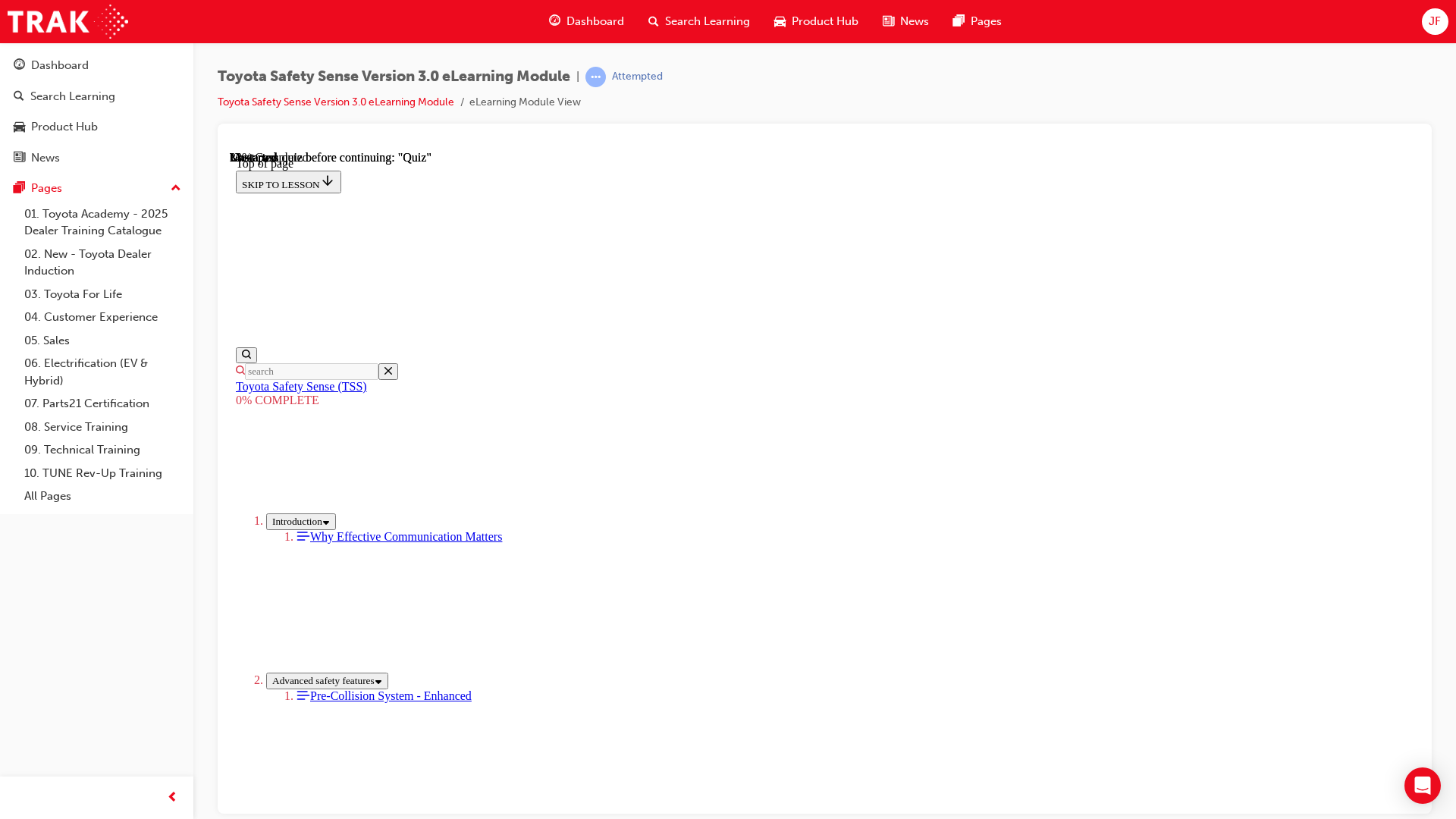
scroll to position [274, 0]
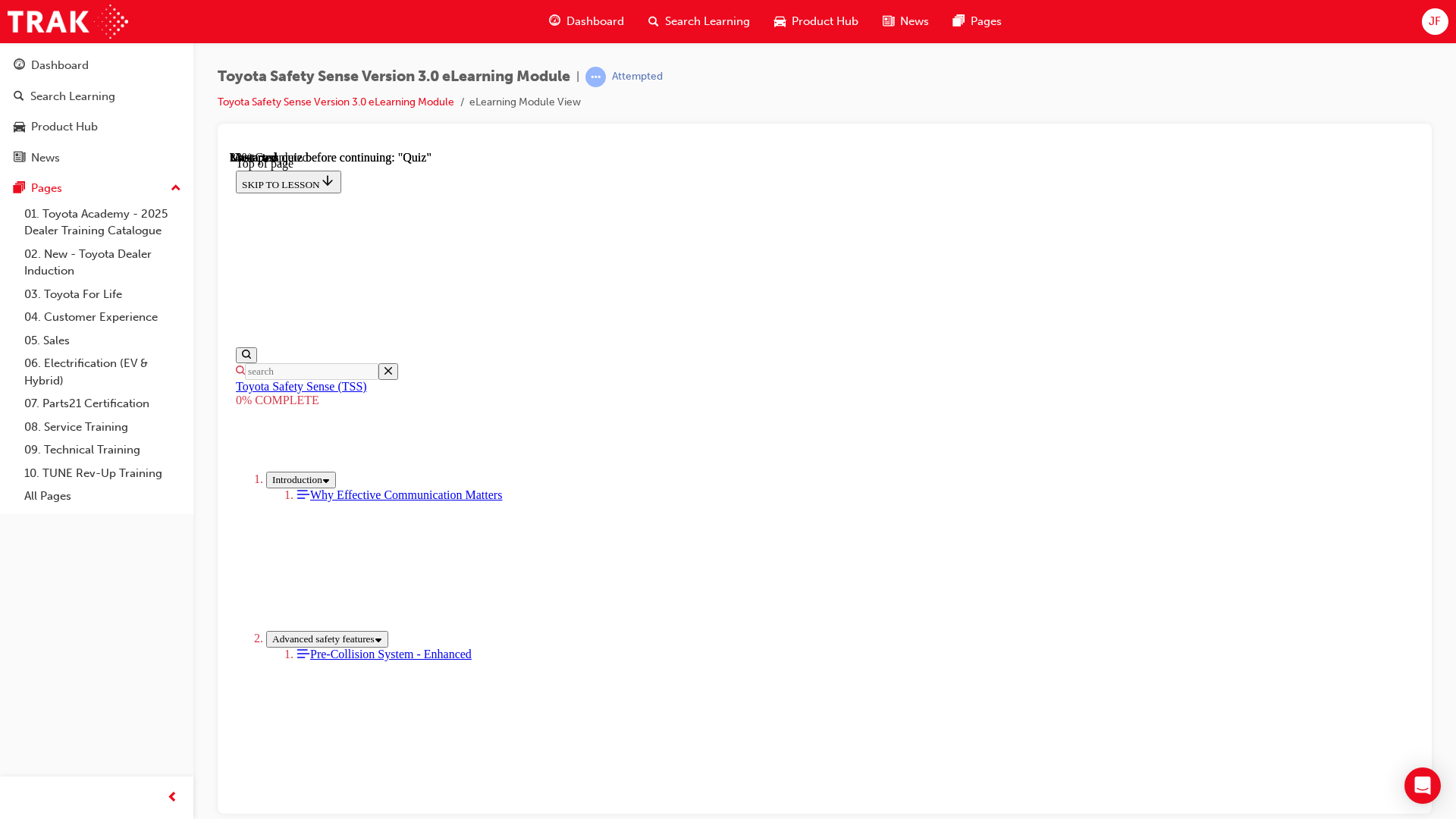
scroll to position [1487, 0]
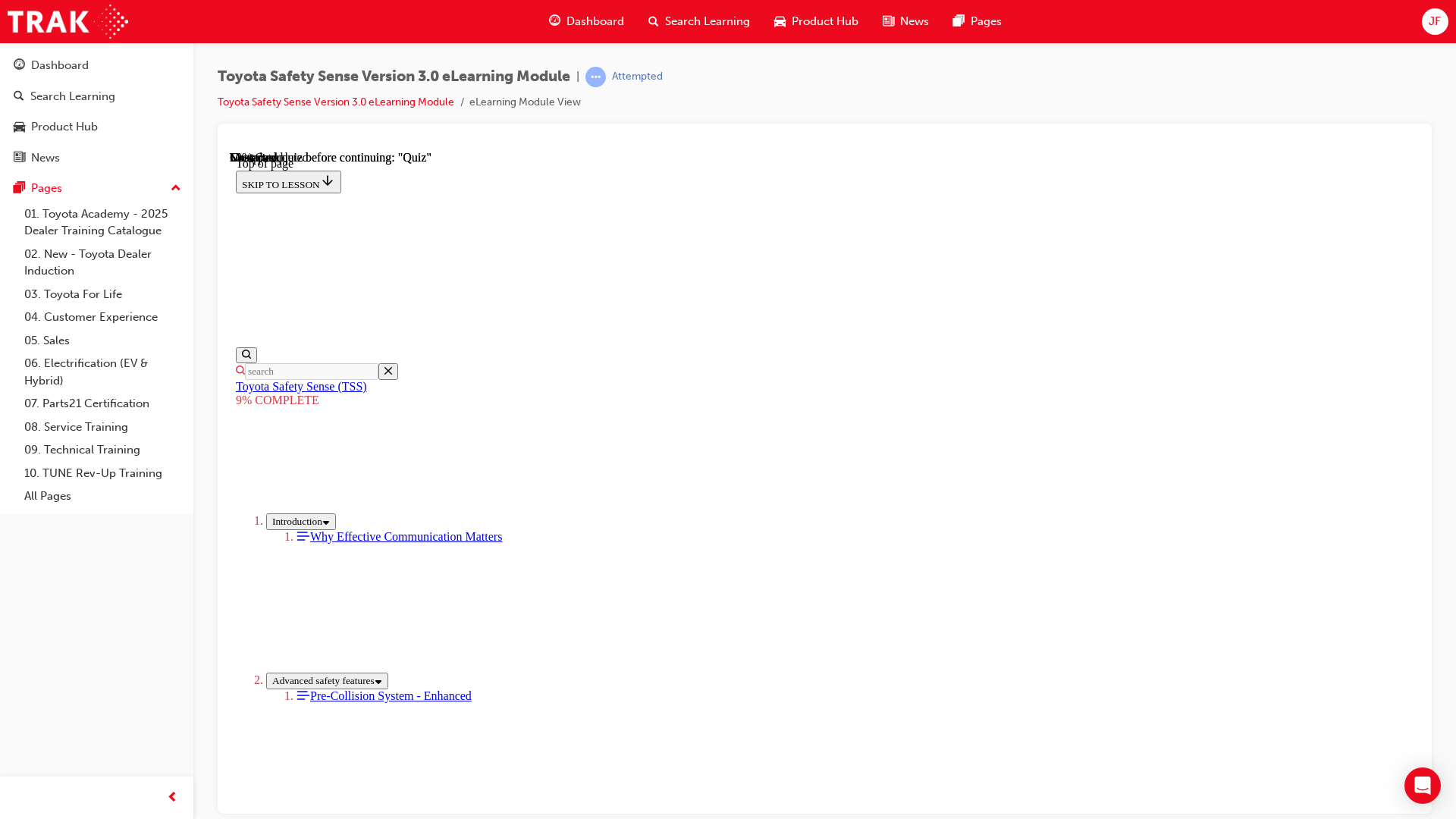
scroll to position [577, 0]
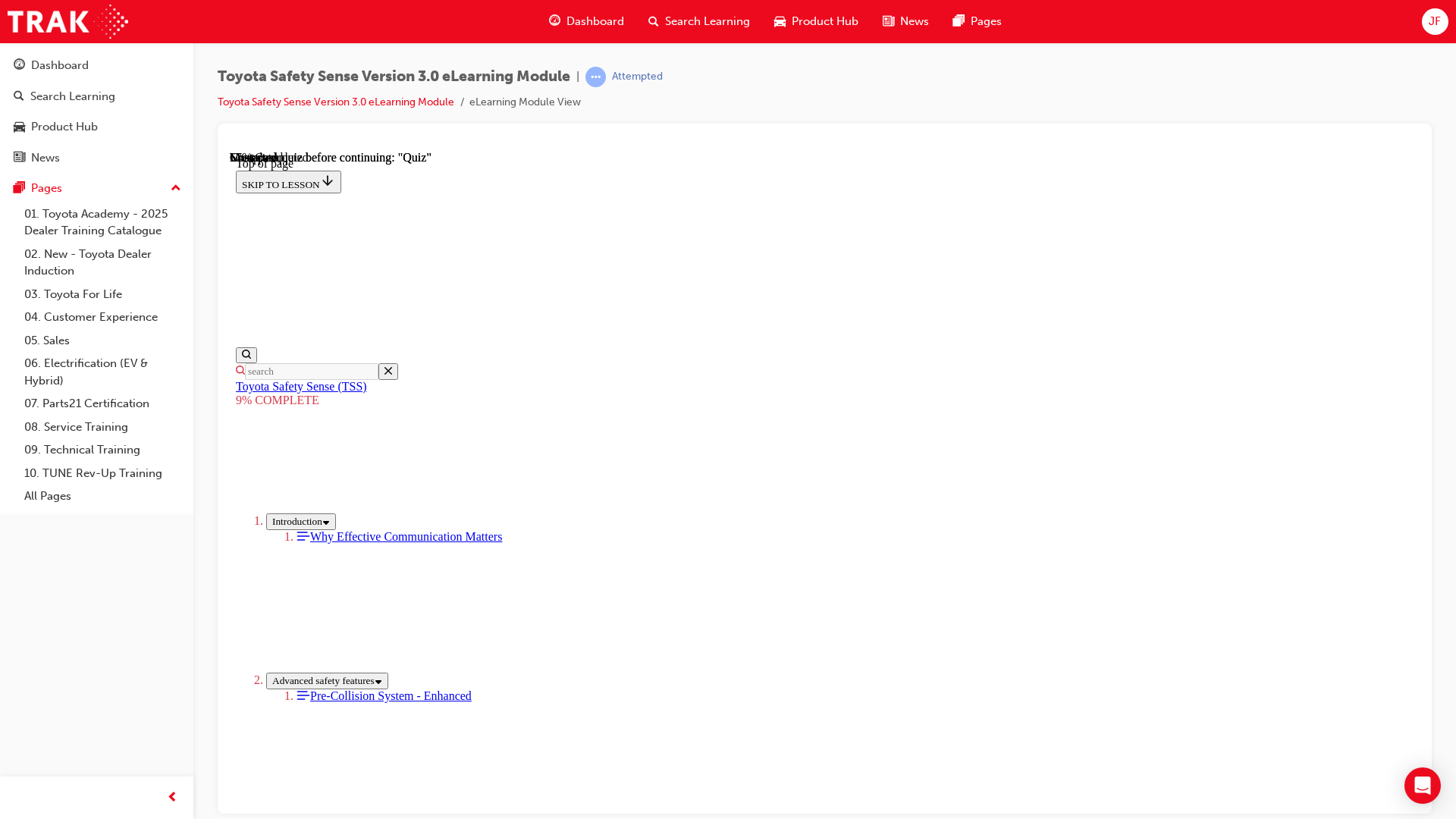
scroll to position [1108, 0]
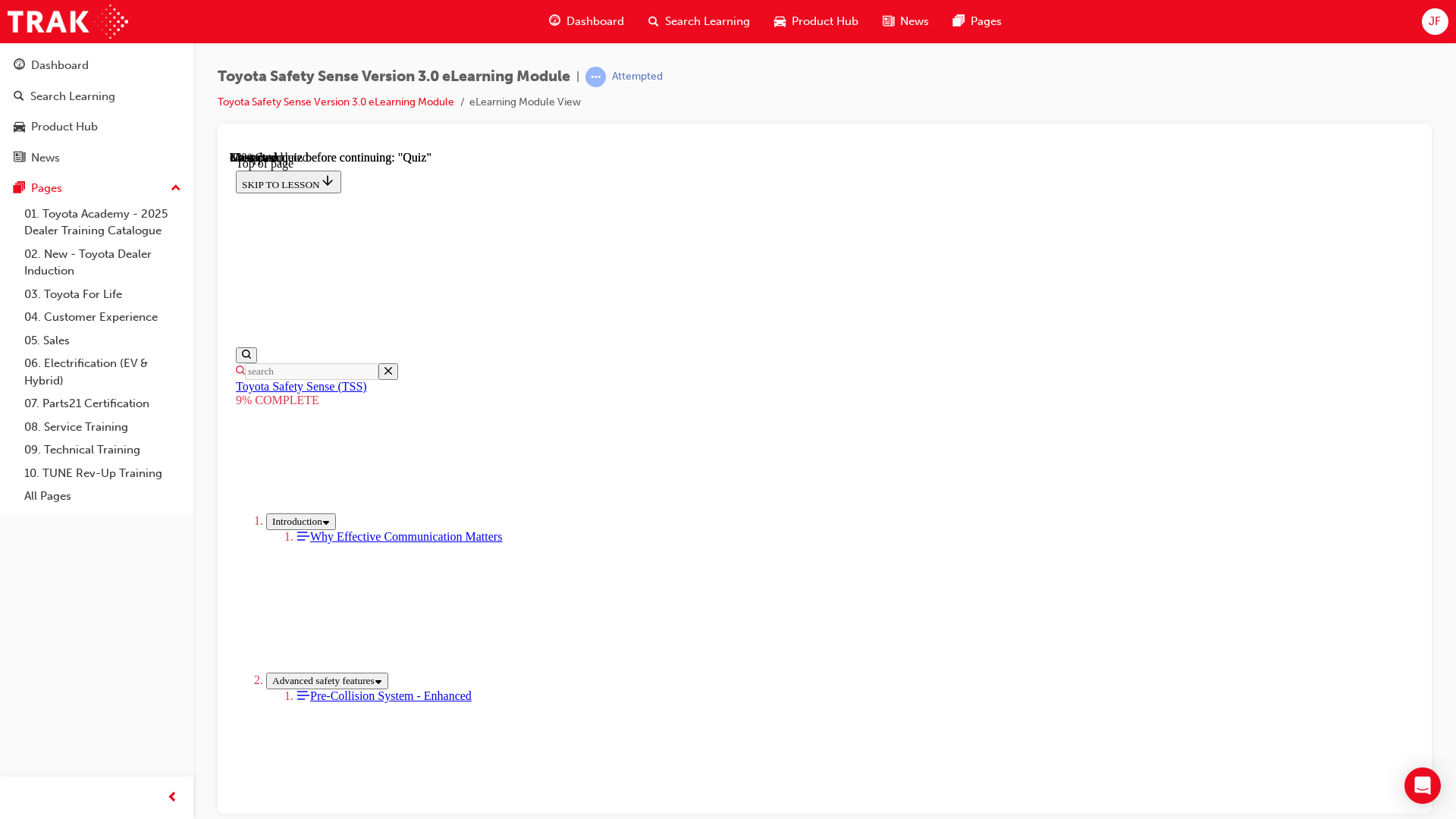
scroll to position [1170, 0]
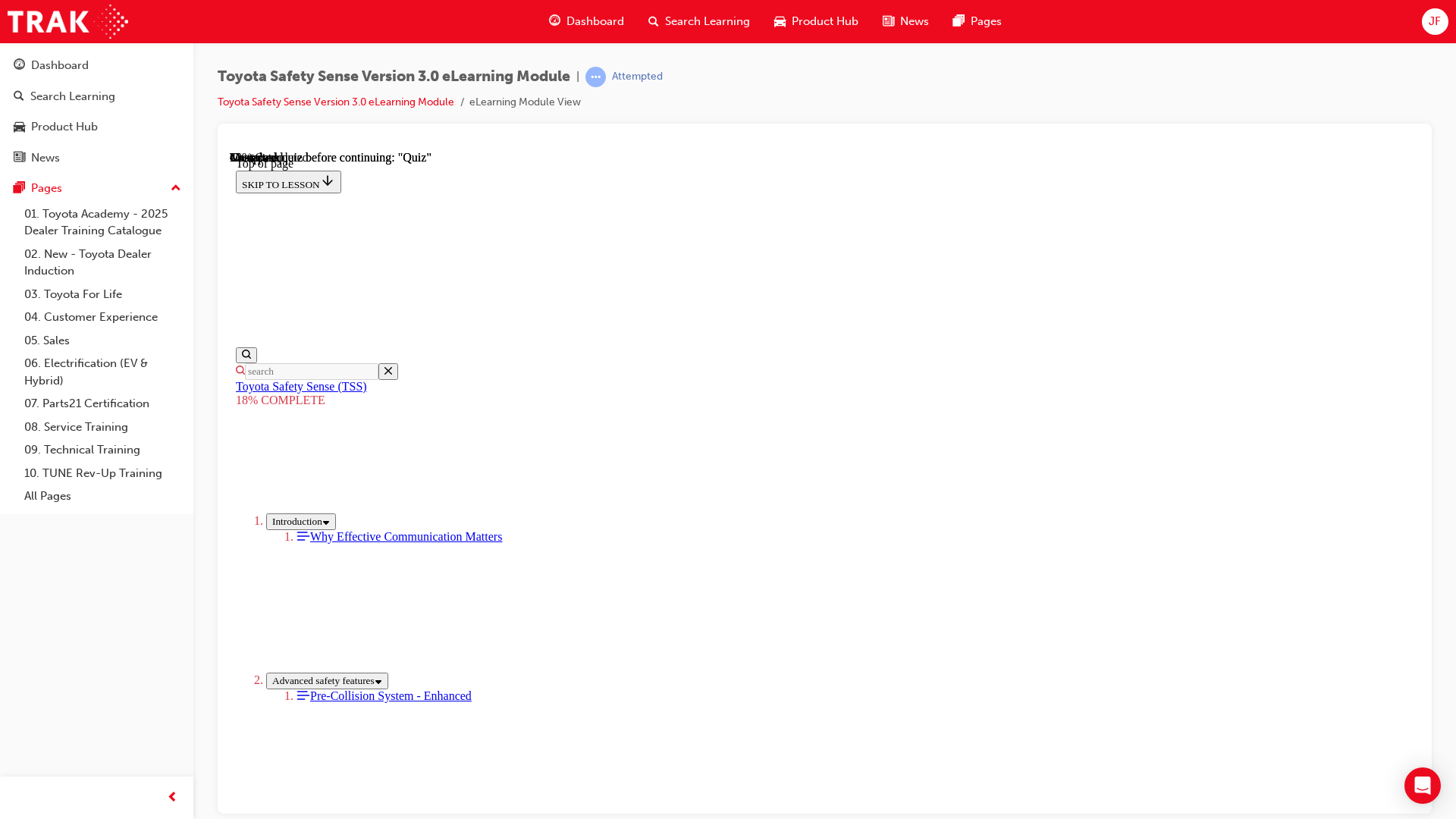
drag, startPoint x: 893, startPoint y: 338, endPoint x: 684, endPoint y: 552, distance: 299.1
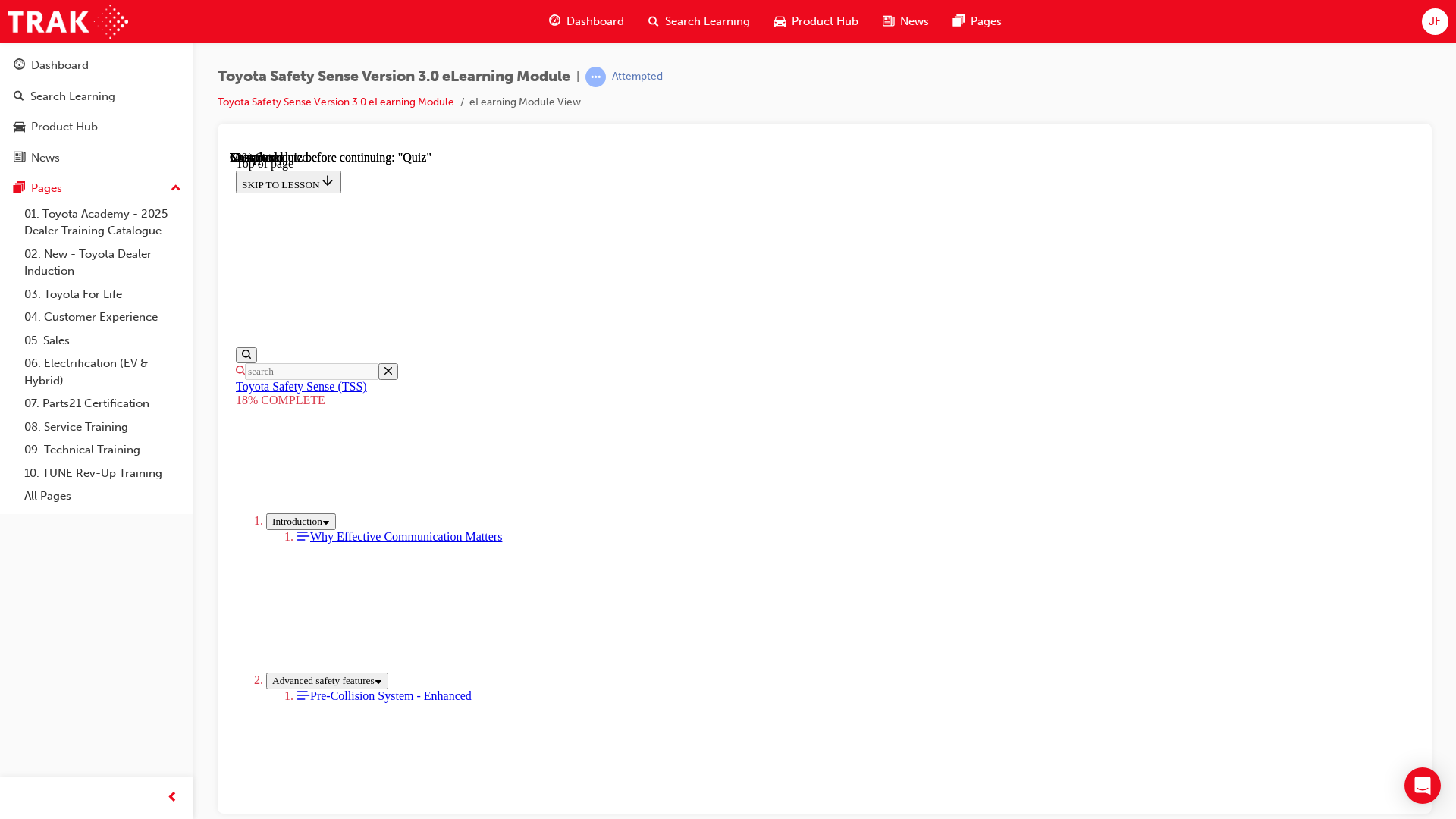
drag, startPoint x: 873, startPoint y: 365, endPoint x: 779, endPoint y: 526, distance: 186.4
drag, startPoint x: 896, startPoint y: 349, endPoint x: 776, endPoint y: 515, distance: 204.8
drag, startPoint x: 897, startPoint y: 364, endPoint x: 768, endPoint y: 524, distance: 205.5
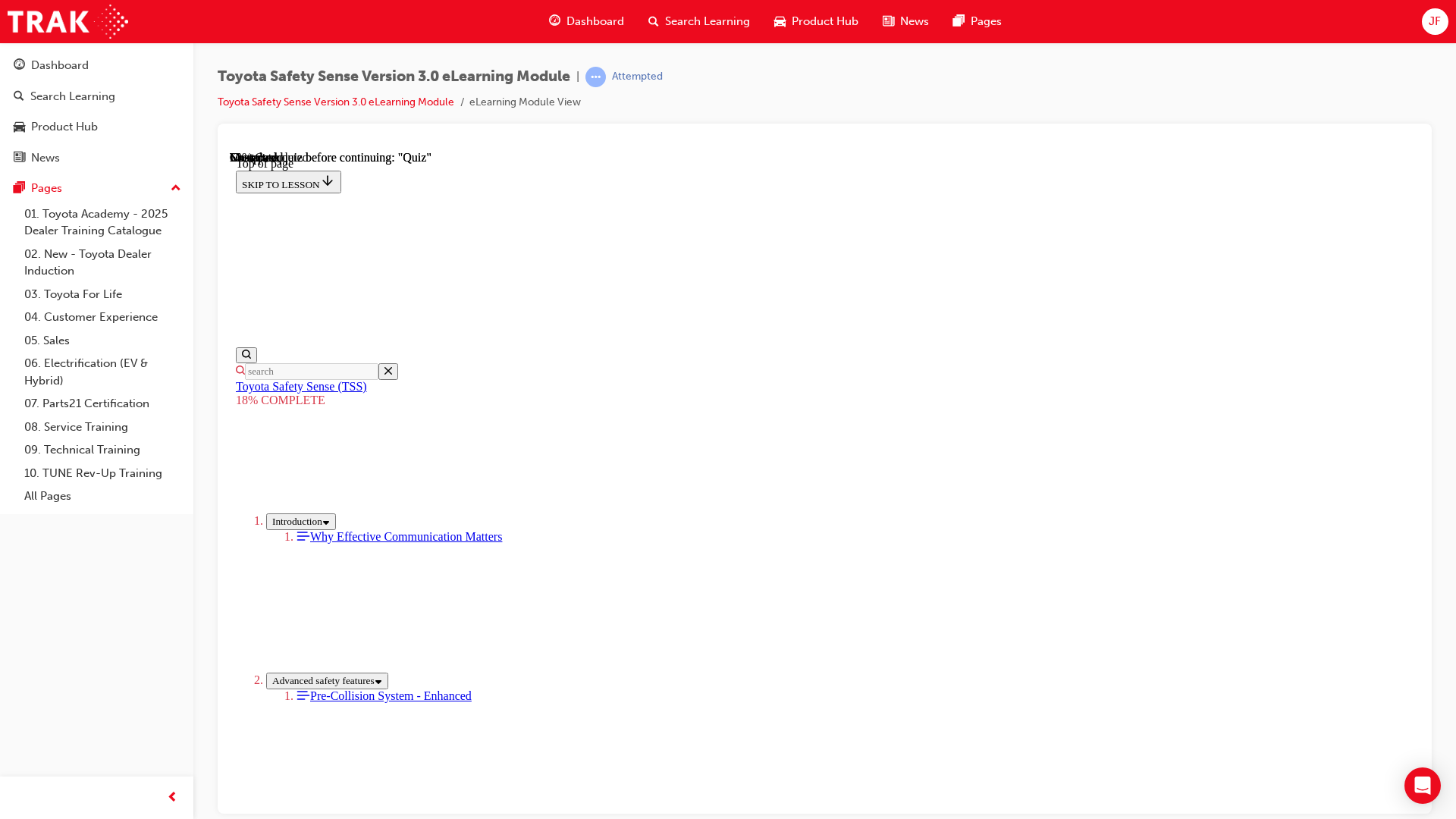
drag, startPoint x: 892, startPoint y: 347, endPoint x: 778, endPoint y: 483, distance: 177.5
drag, startPoint x: 899, startPoint y: 354, endPoint x: 756, endPoint y: 506, distance: 208.7
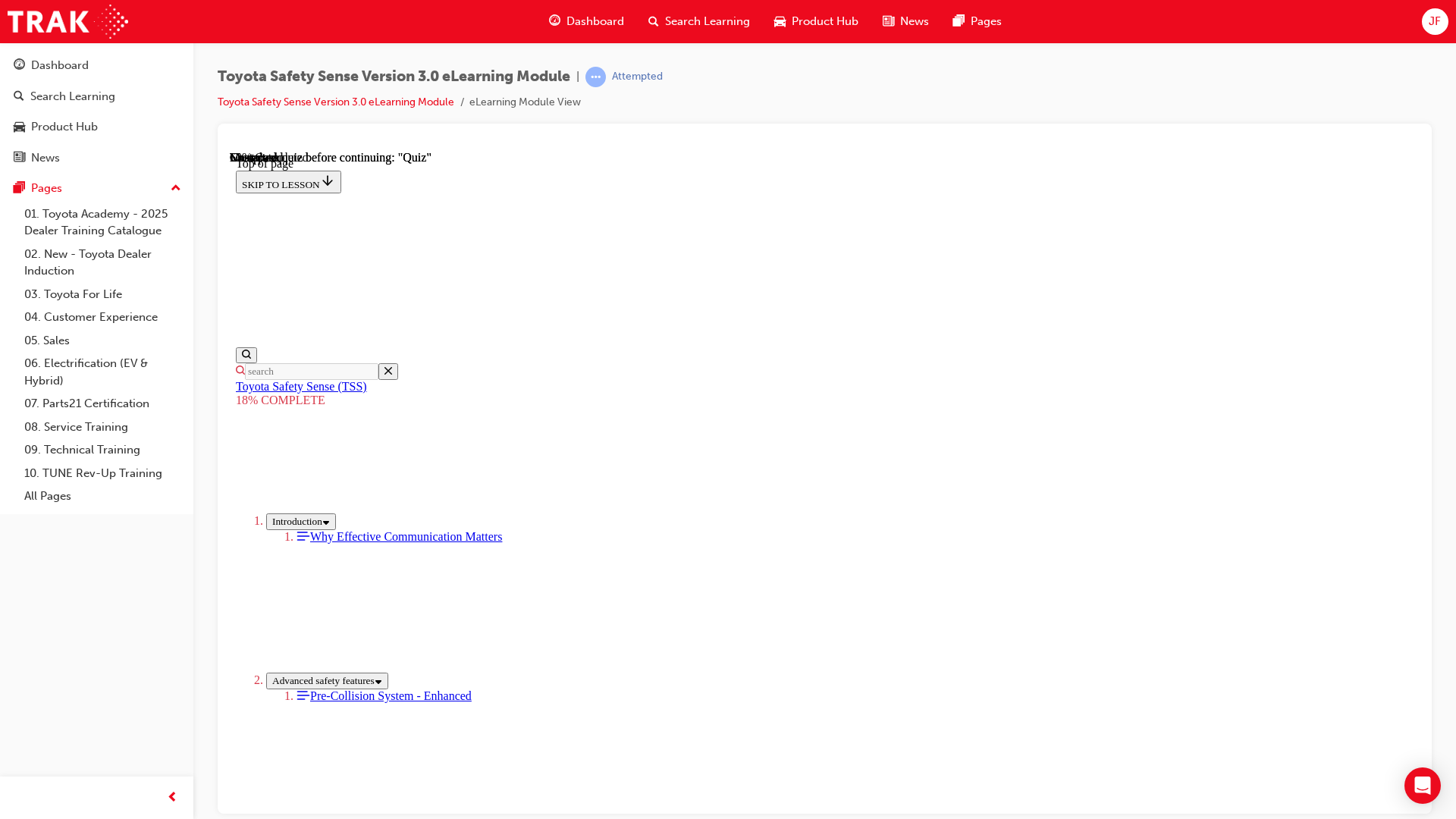
drag, startPoint x: 879, startPoint y: 374, endPoint x: 746, endPoint y: 552, distance: 222.2
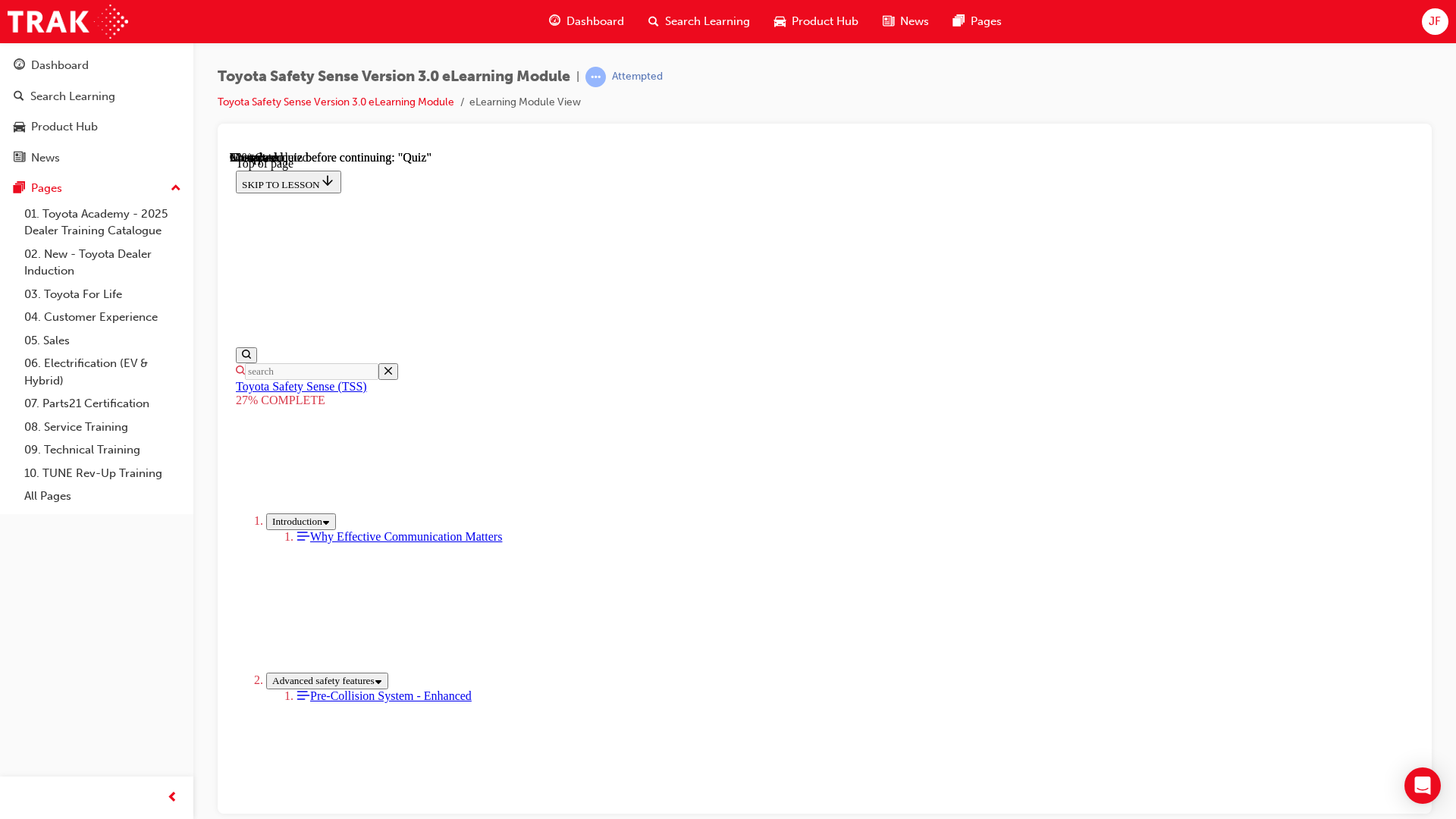
scroll to position [4034, 0]
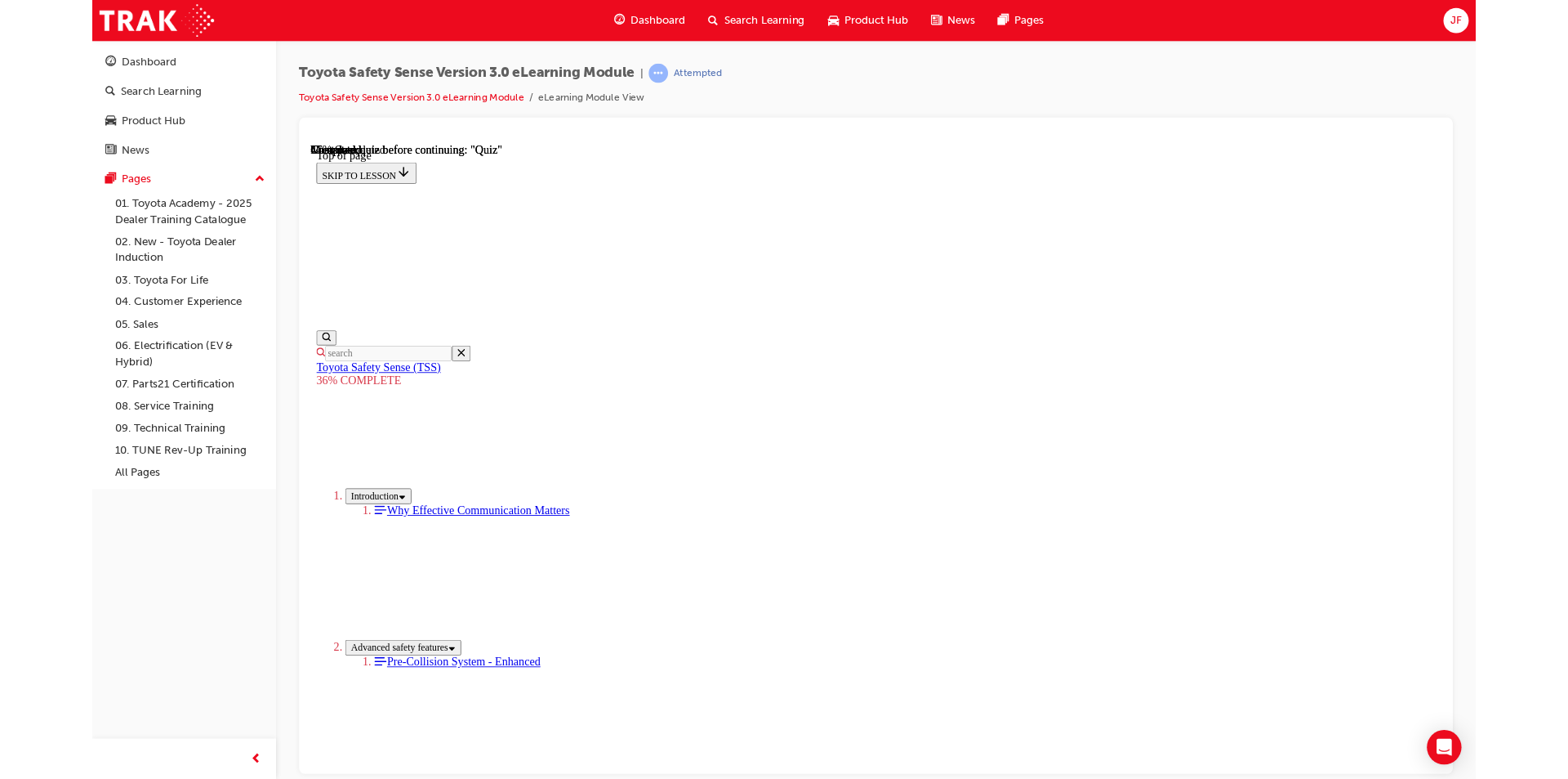
scroll to position [2583, 0]
